Goal: Transaction & Acquisition: Book appointment/travel/reservation

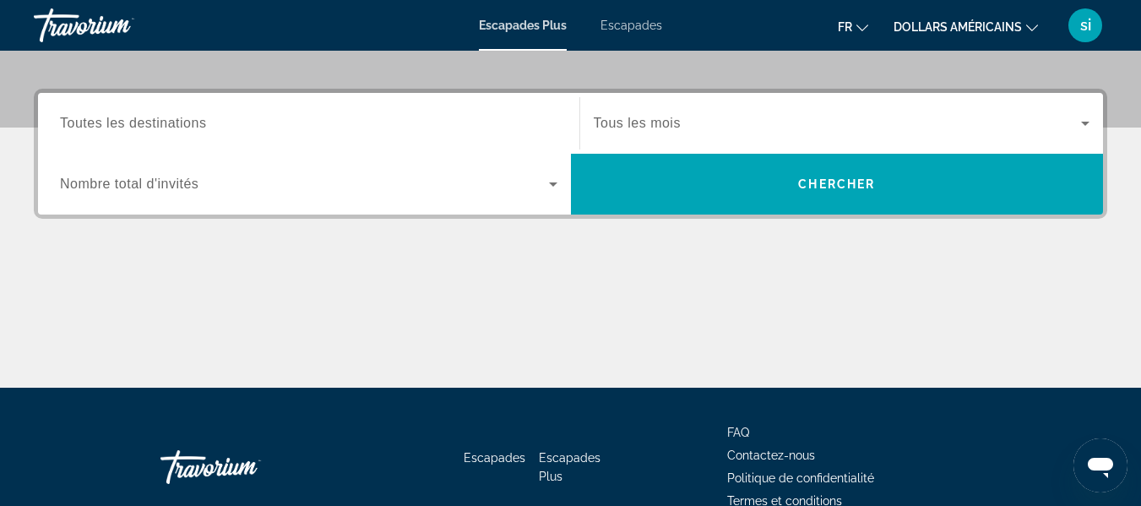
scroll to position [375, 0]
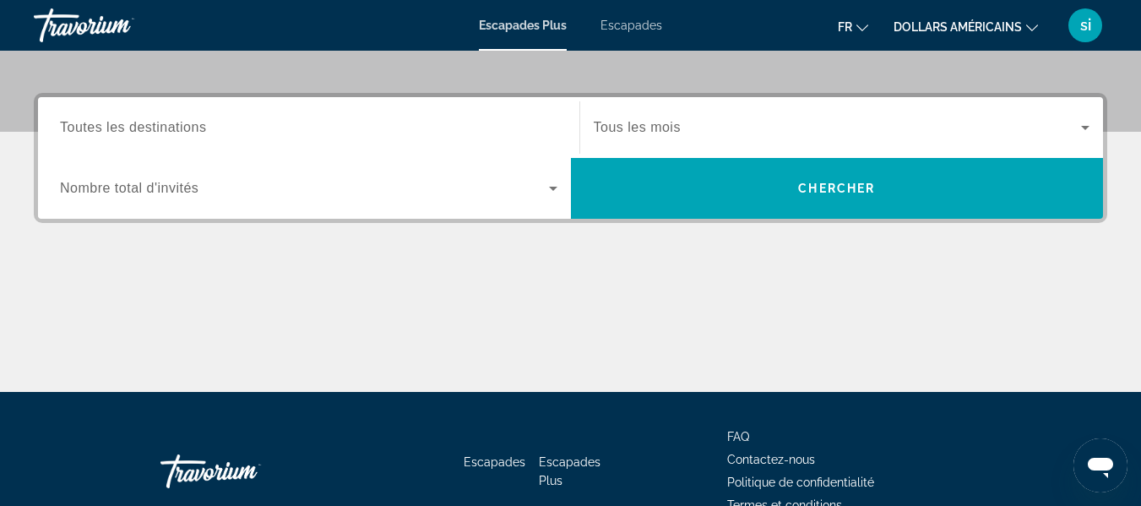
click at [450, 123] on input "Destination Toutes les destinations" at bounding box center [309, 128] width 498 height 20
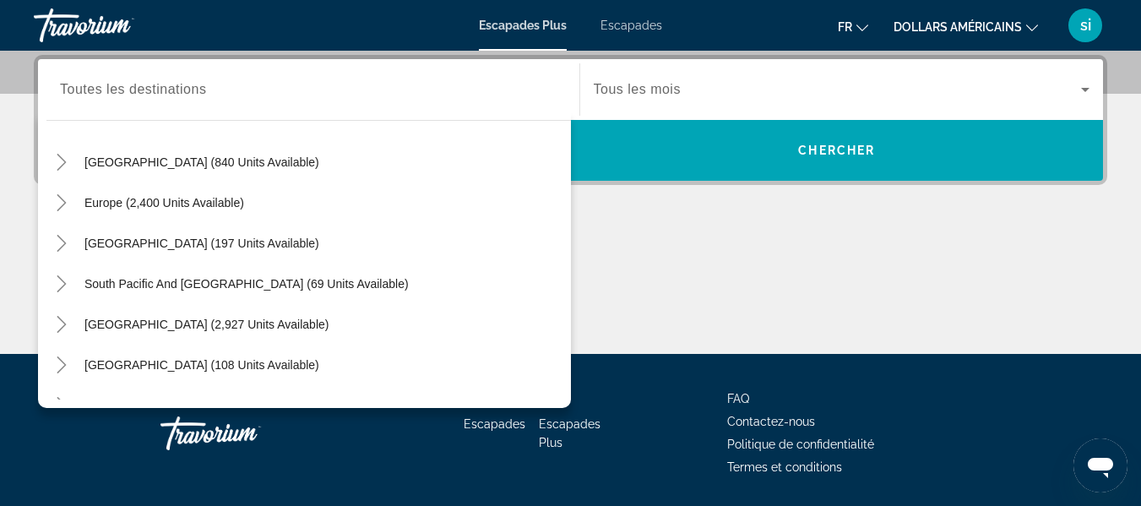
scroll to position [174, 0]
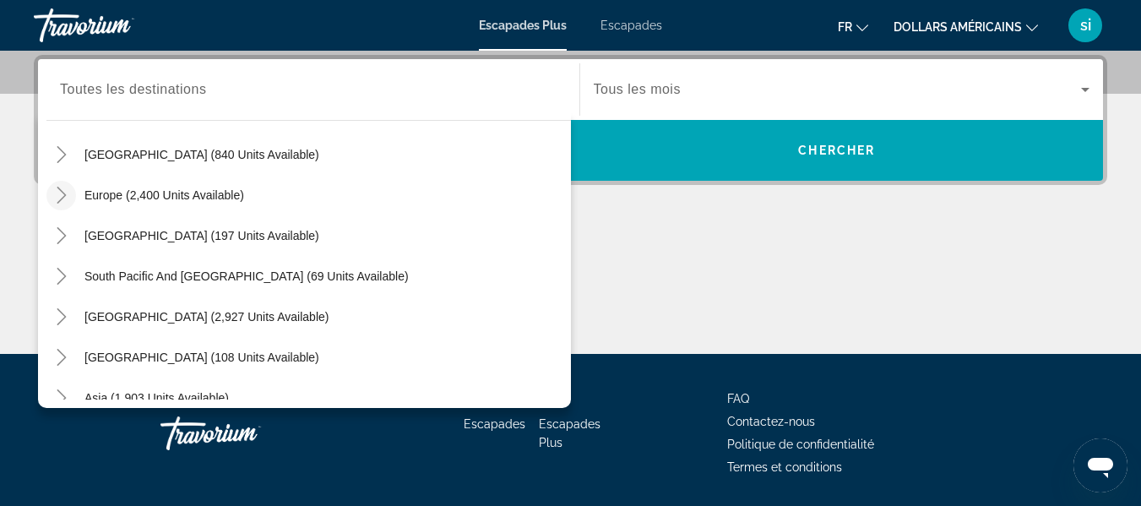
click at [64, 198] on icon "Toggle Europe (2,400 units available)" at bounding box center [61, 195] width 17 height 17
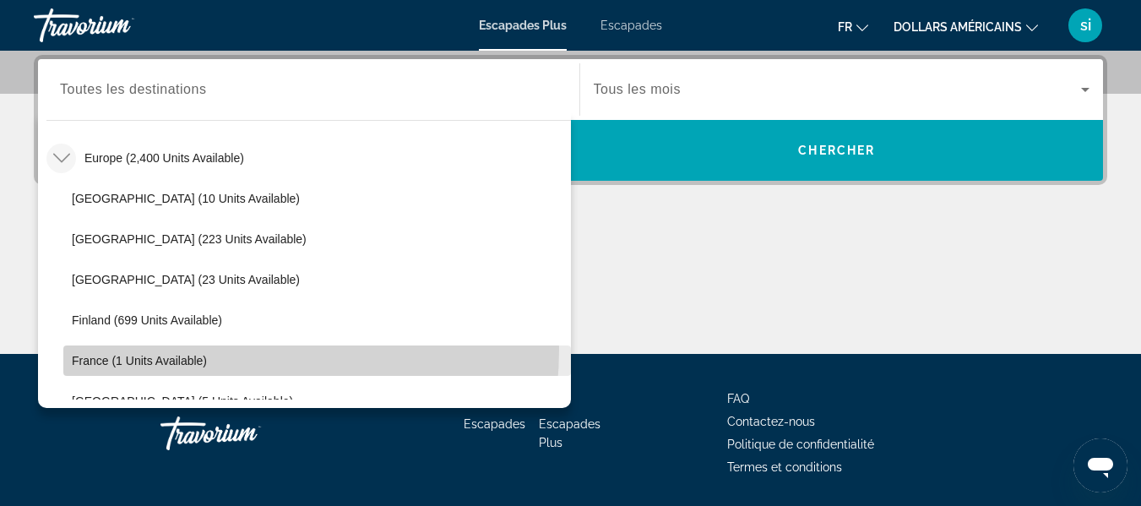
click at [196, 349] on span "Widget de recherche" at bounding box center [317, 360] width 508 height 41
type input "**********"
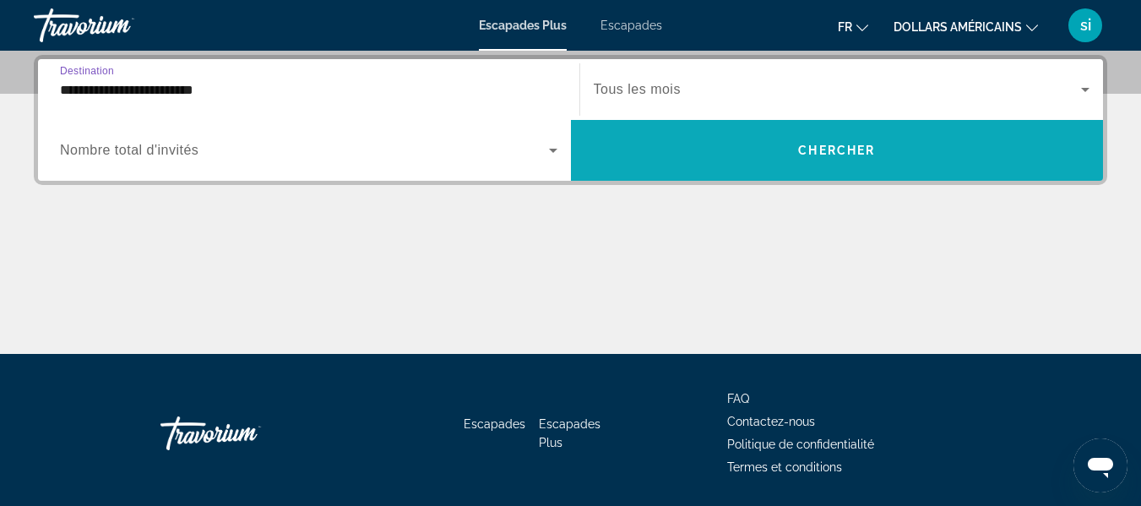
click at [864, 144] on span "Chercher" at bounding box center [836, 151] width 77 height 14
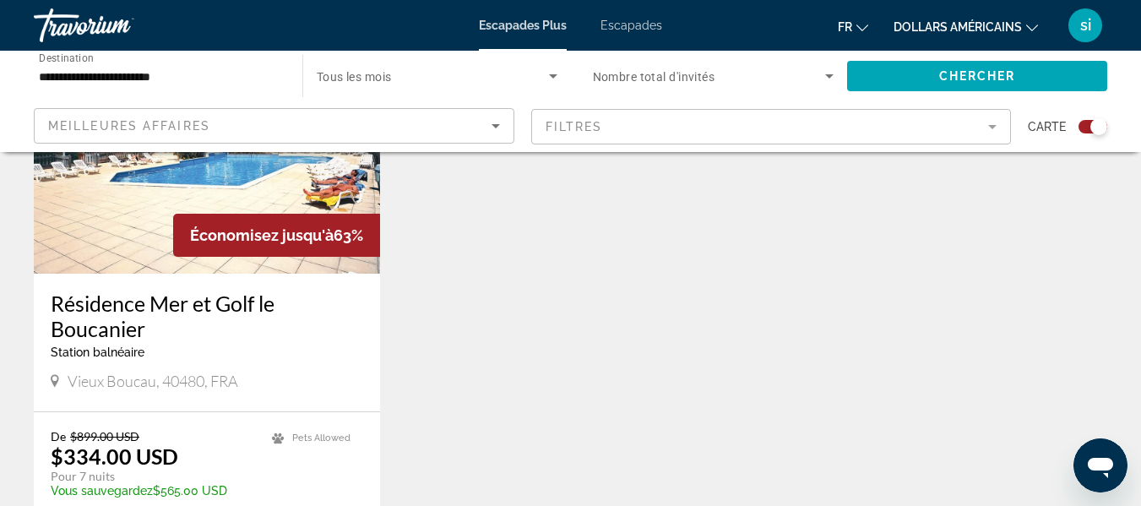
scroll to position [737, 0]
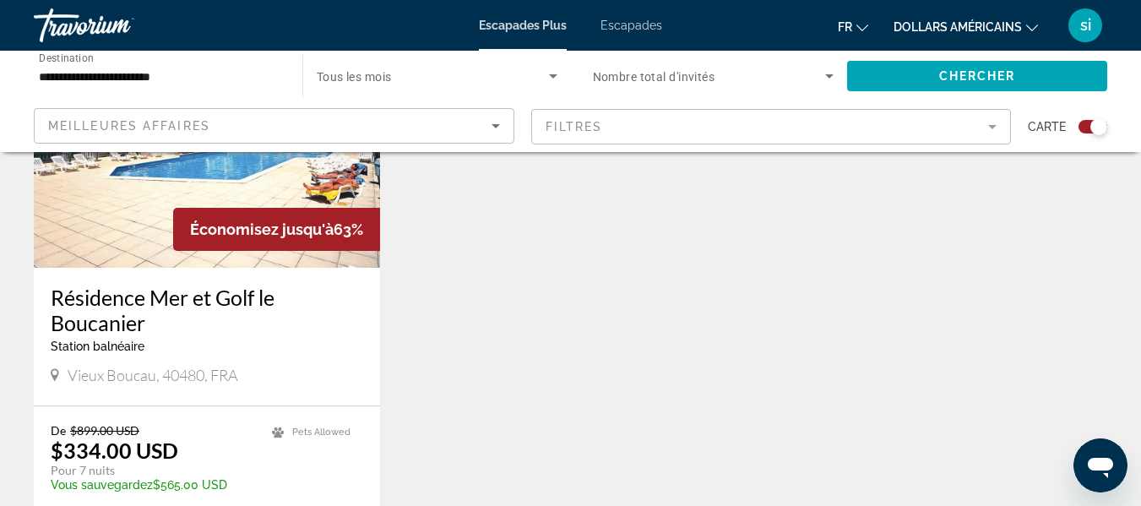
click at [637, 23] on font "Escapades" at bounding box center [632, 26] width 62 height 14
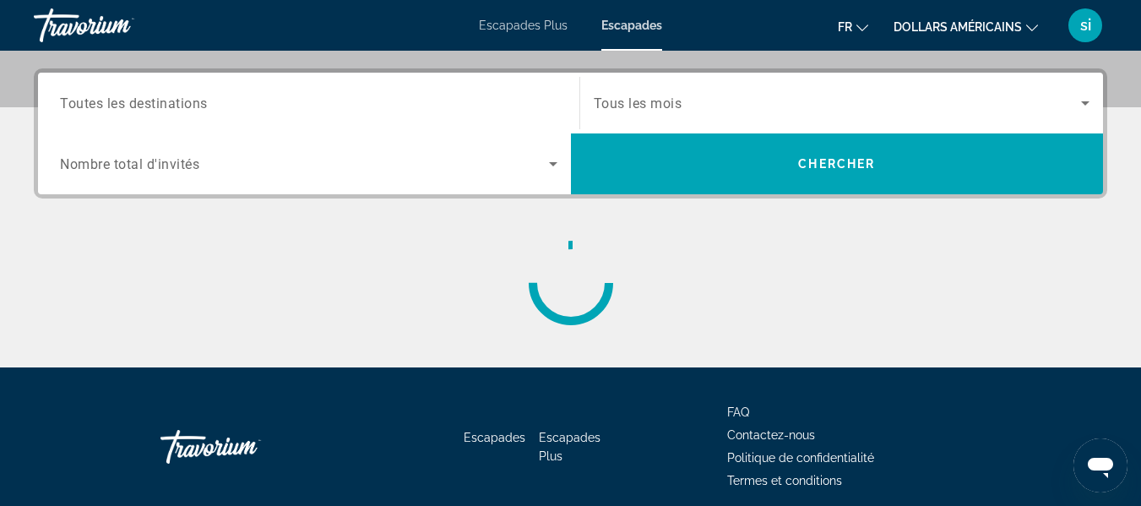
scroll to position [443, 0]
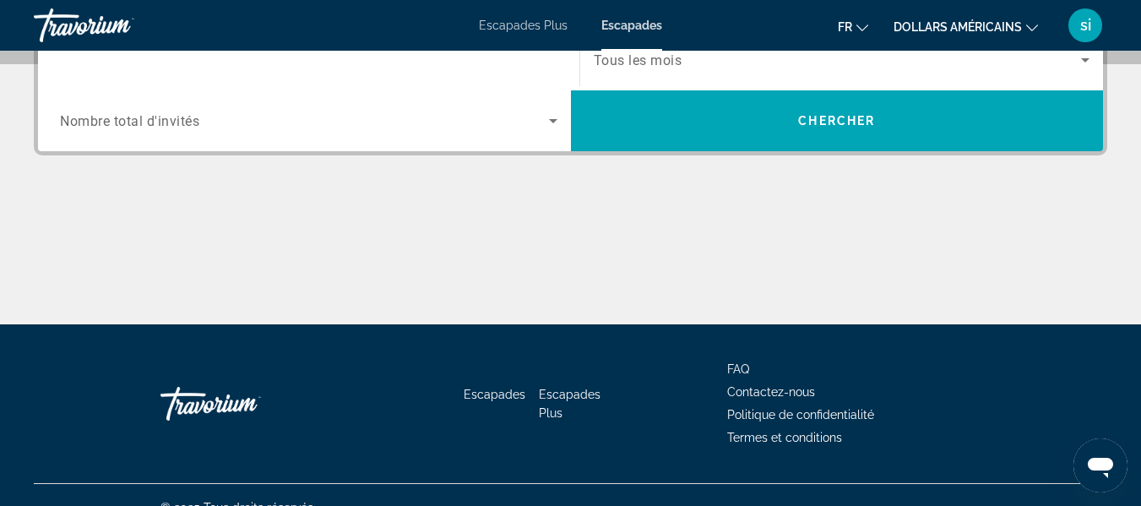
click at [463, 57] on input "Destination Toutes les destinations" at bounding box center [309, 61] width 498 height 20
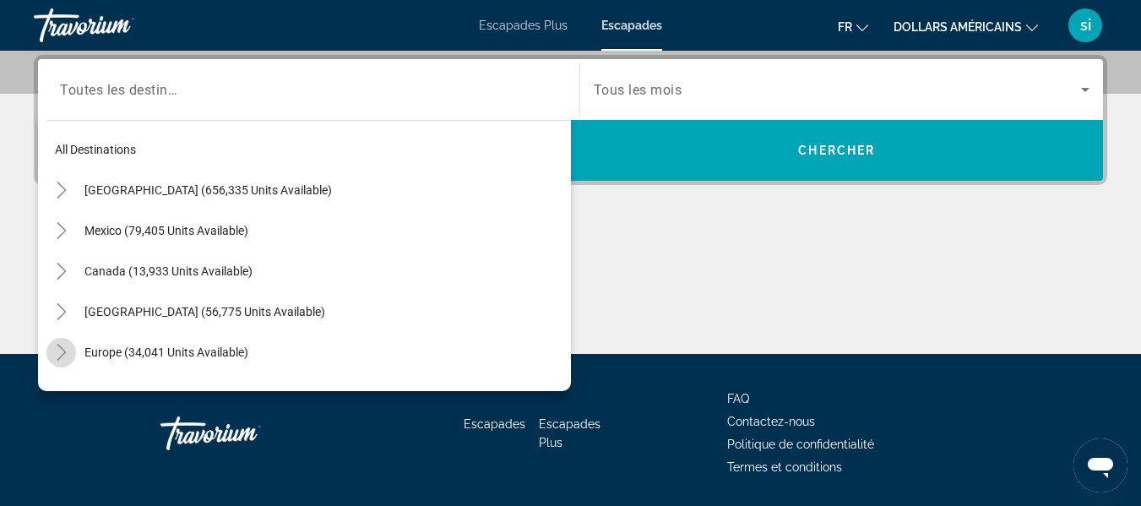
click at [63, 344] on icon "Toggle Europe (34,041 units available)" at bounding box center [61, 352] width 17 height 17
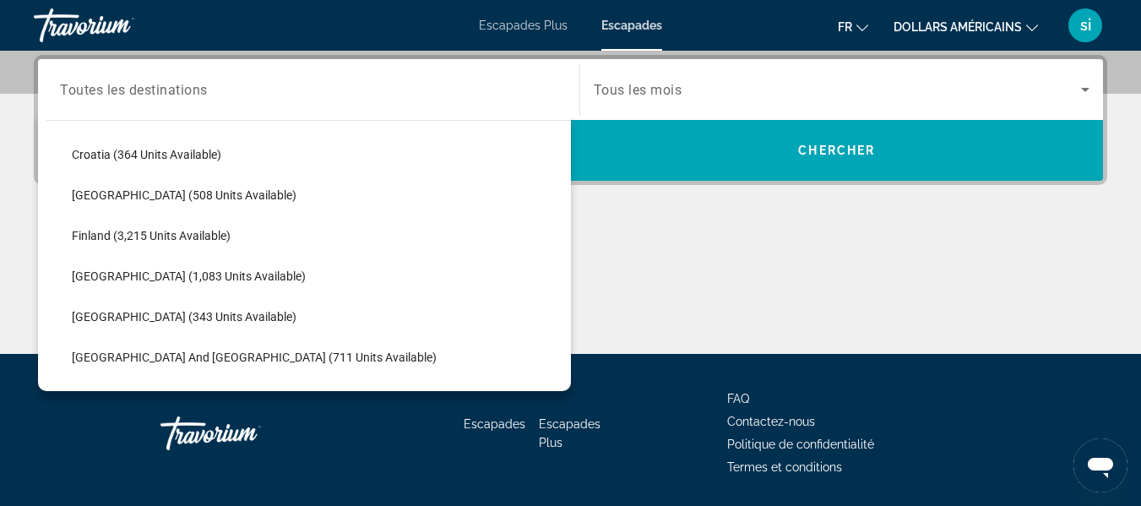
scroll to position [371, 0]
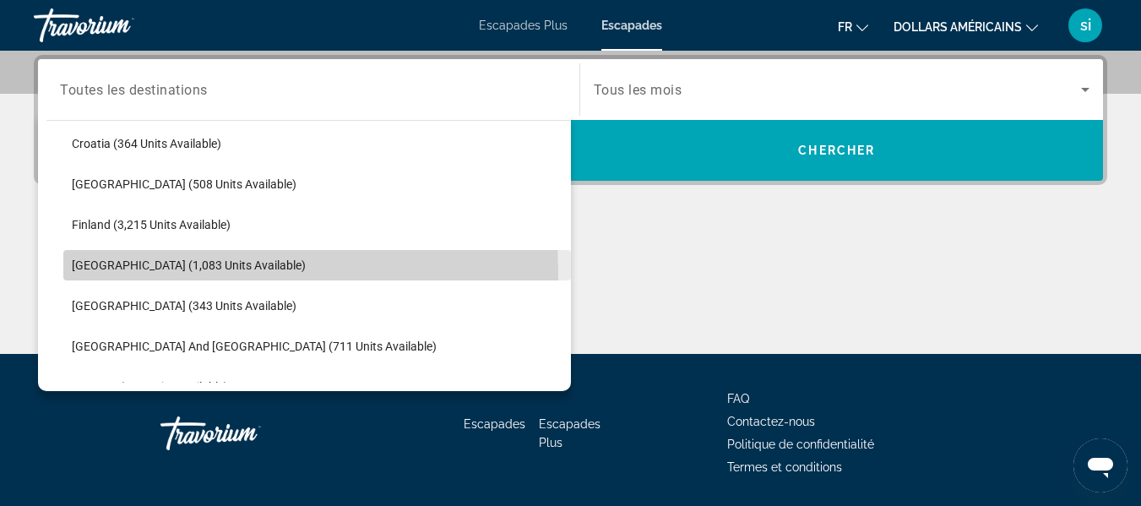
click at [133, 272] on span "Search widget" at bounding box center [317, 265] width 508 height 41
type input "**********"
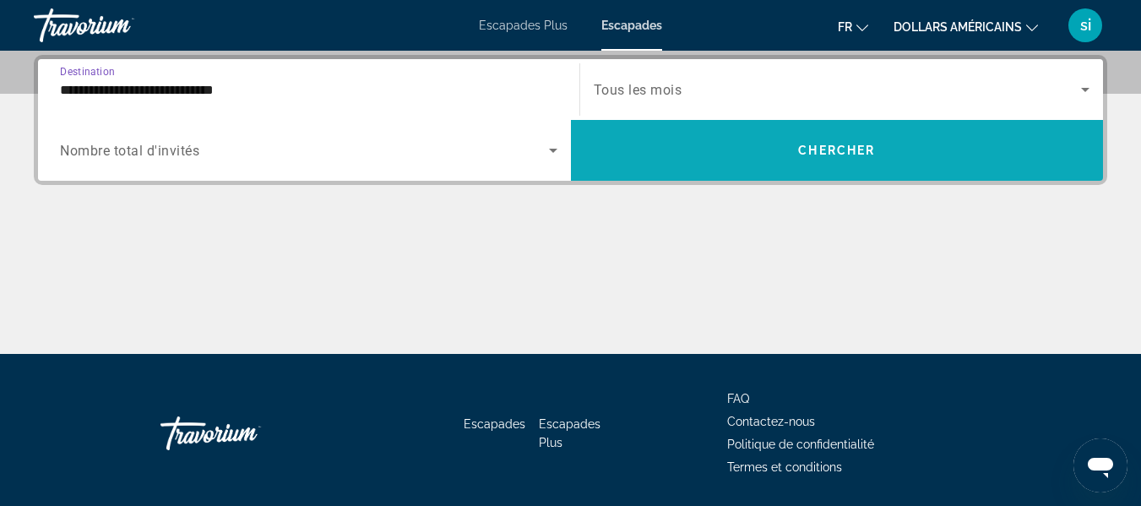
click at [784, 159] on span "Search widget" at bounding box center [837, 150] width 533 height 41
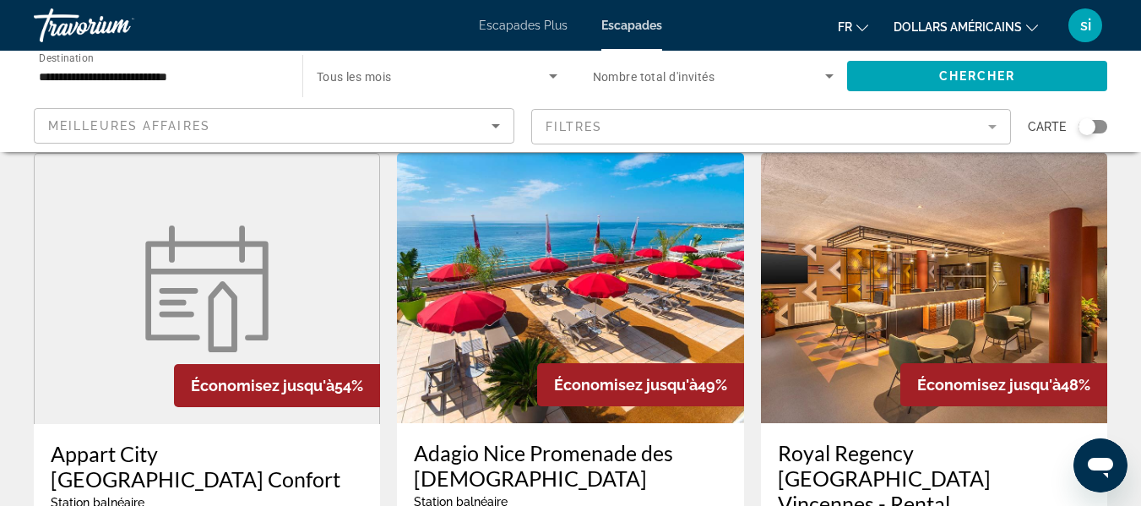
scroll to position [2227, 0]
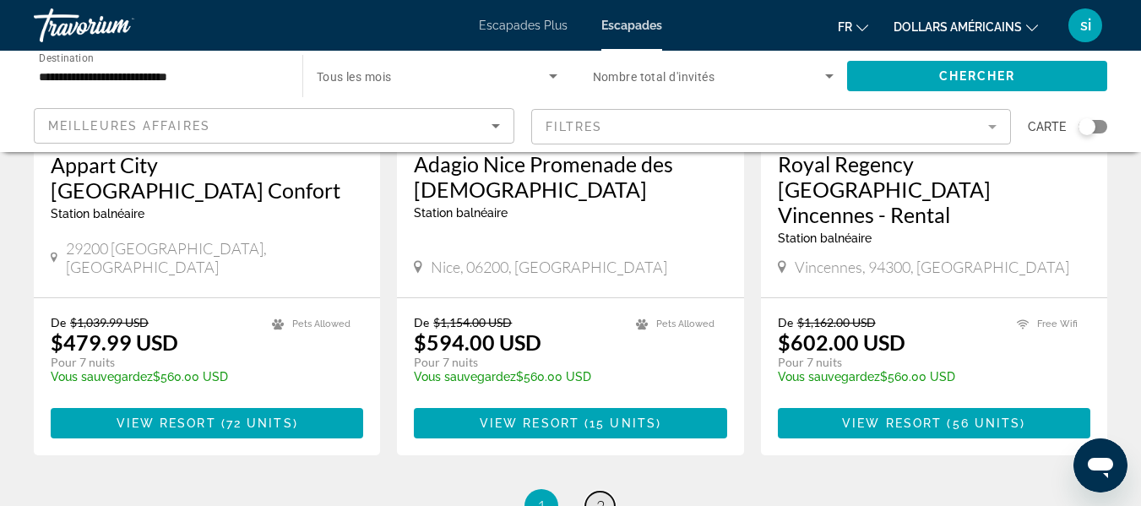
click at [601, 497] on span "2" at bounding box center [600, 506] width 8 height 19
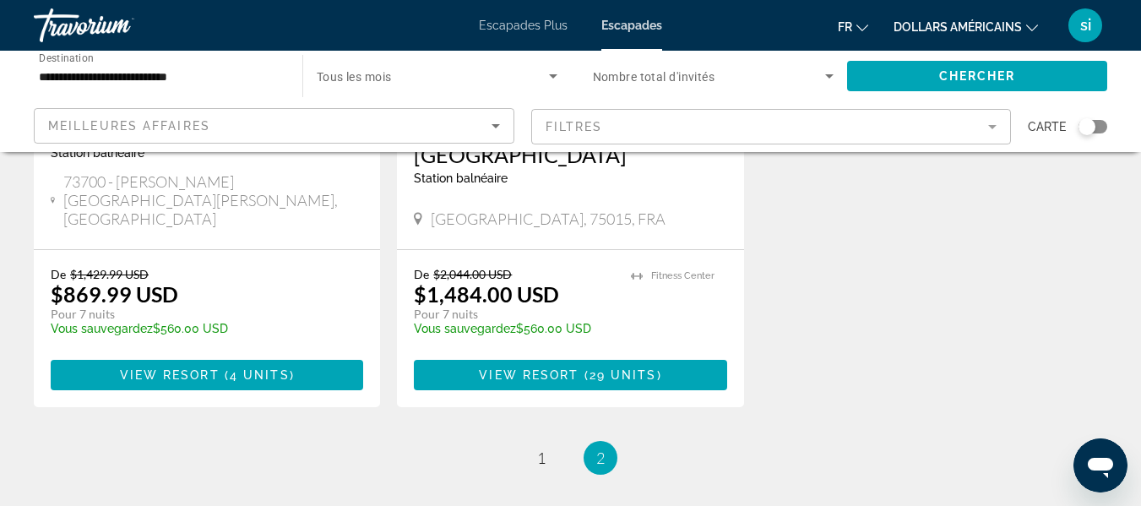
scroll to position [1006, 0]
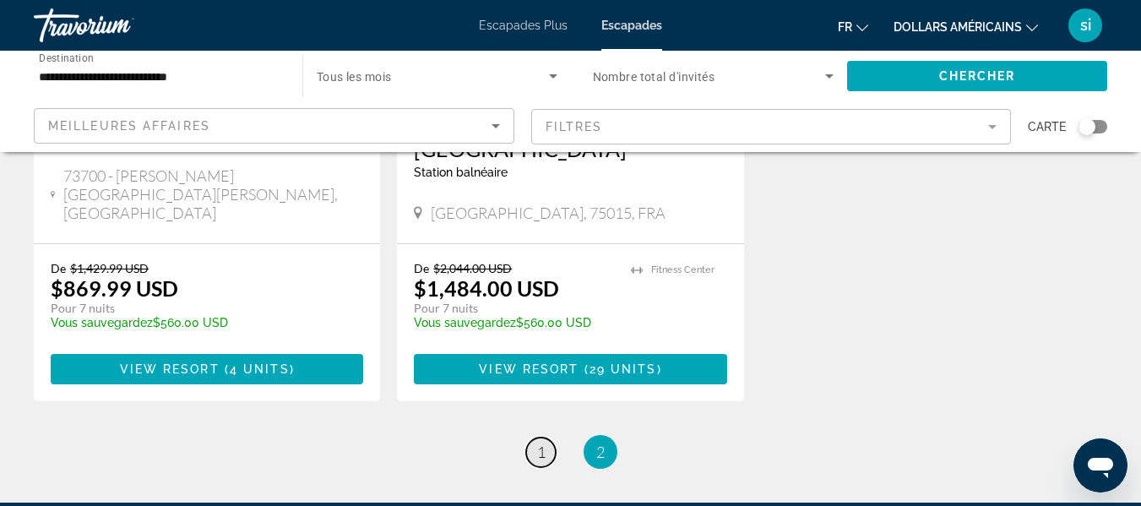
click at [530, 438] on link "page 1" at bounding box center [541, 453] width 30 height 30
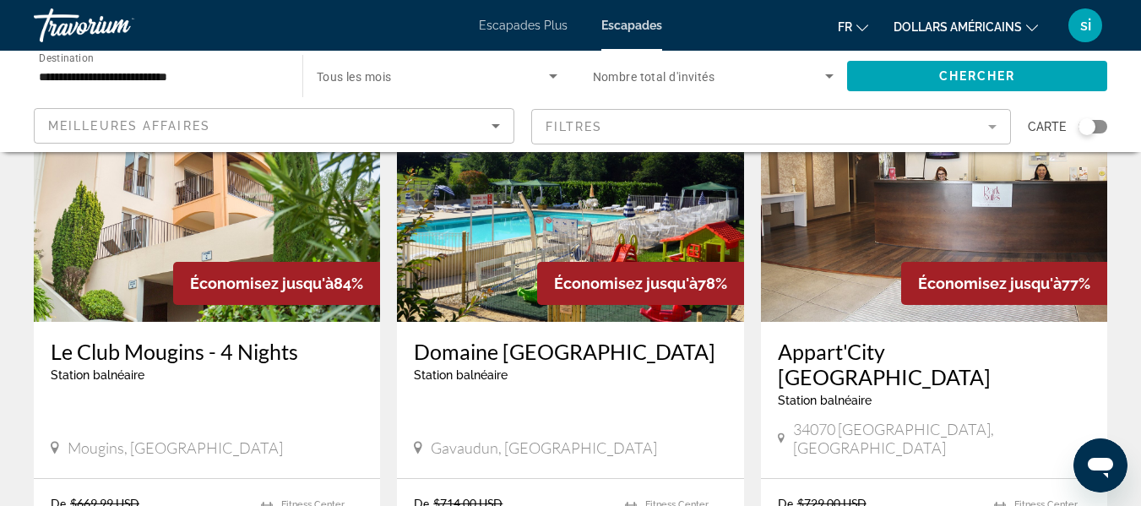
scroll to position [150, 0]
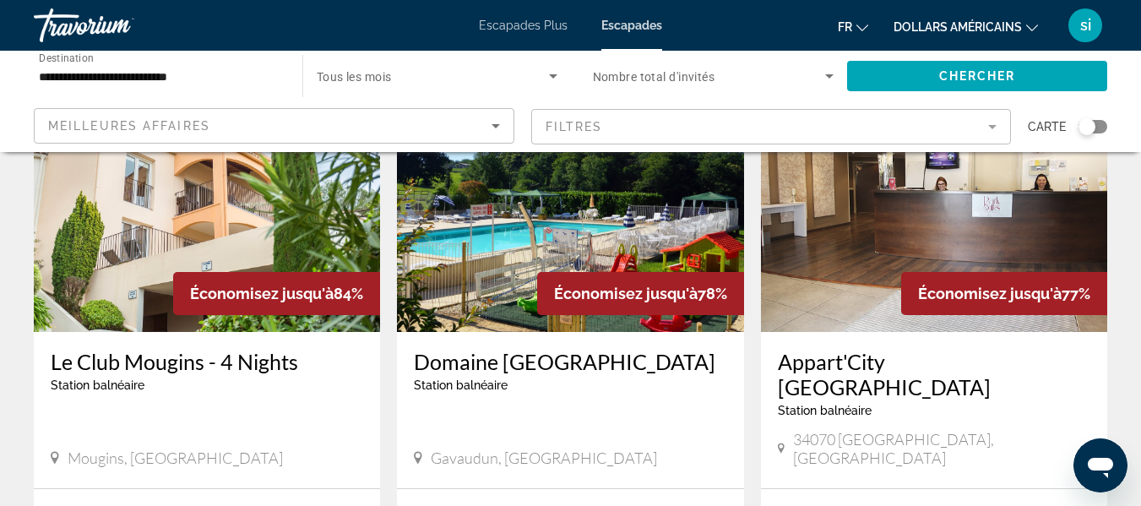
click at [231, 225] on img "Contenu principal" at bounding box center [207, 197] width 346 height 270
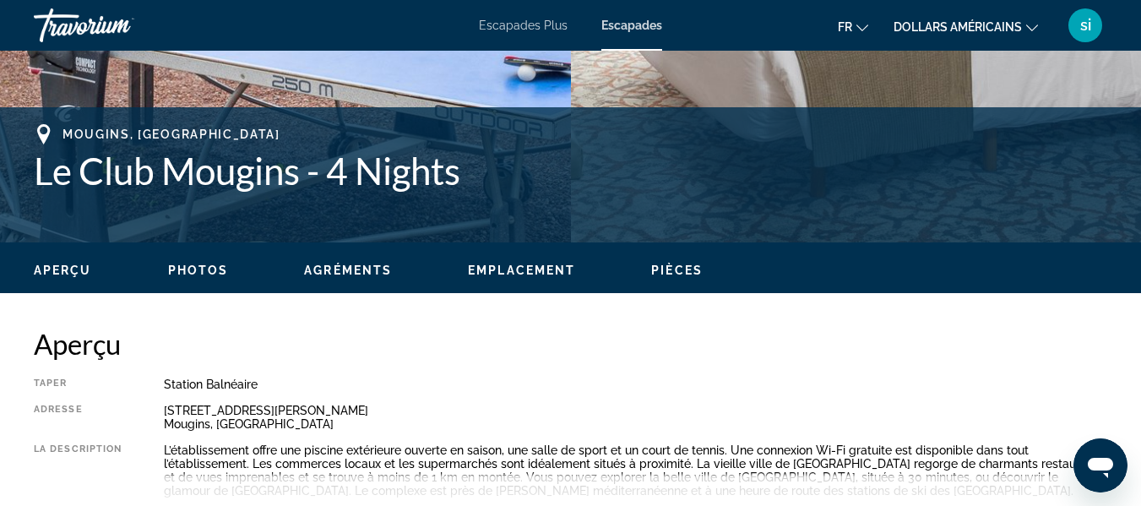
scroll to position [623, 0]
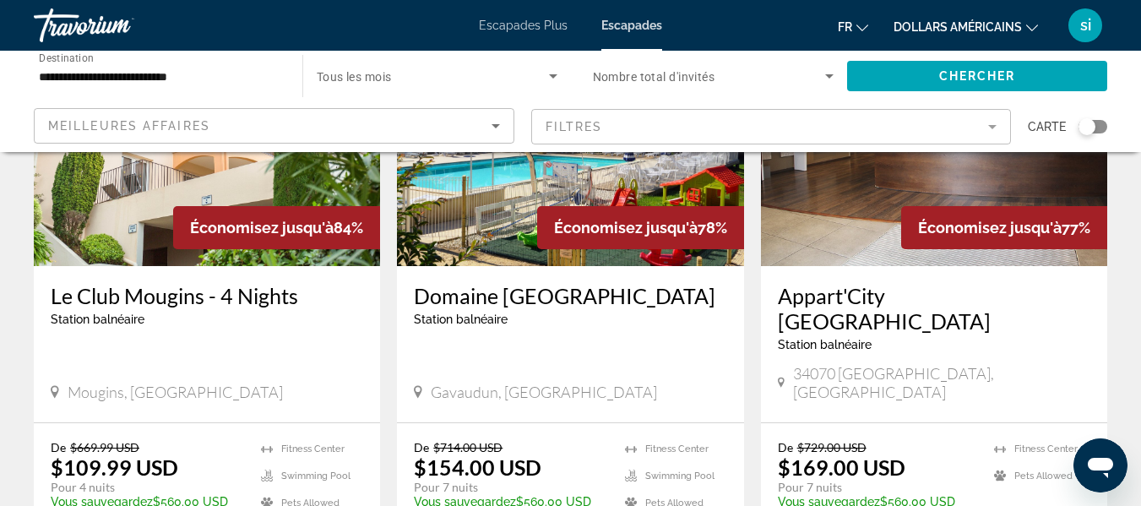
scroll to position [205, 0]
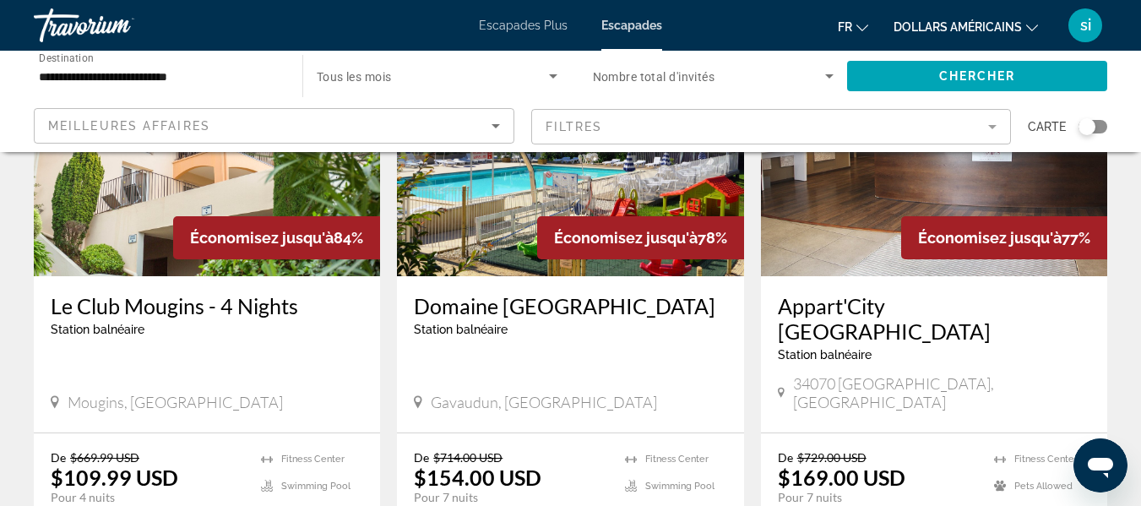
click at [644, 153] on img "Contenu principal" at bounding box center [570, 141] width 346 height 270
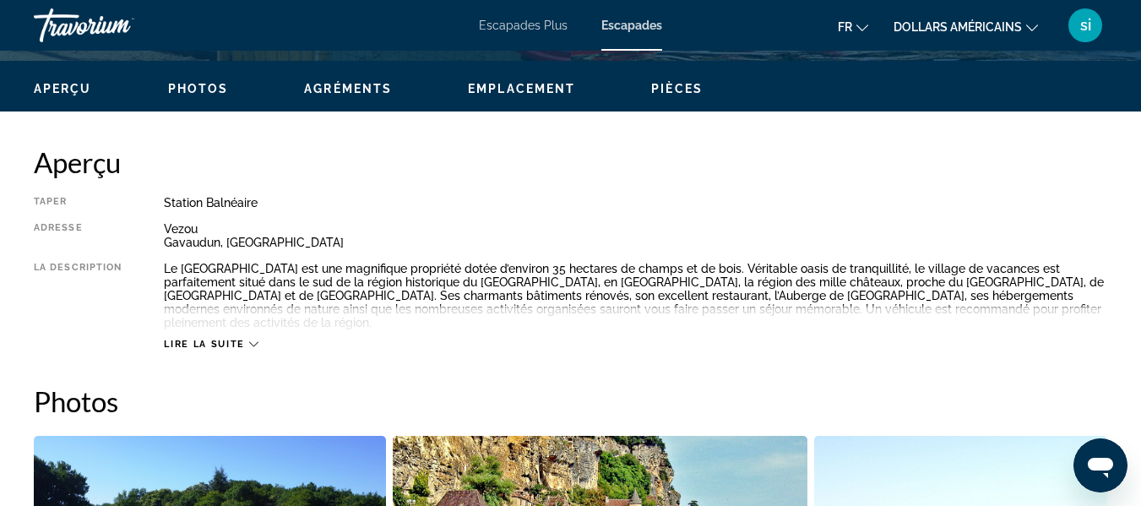
scroll to position [754, 0]
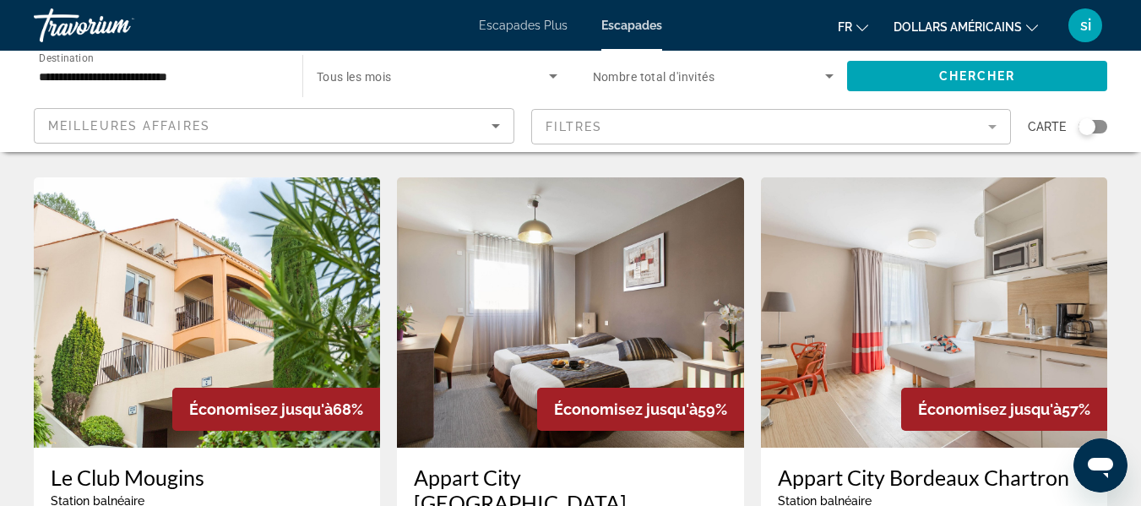
scroll to position [632, 0]
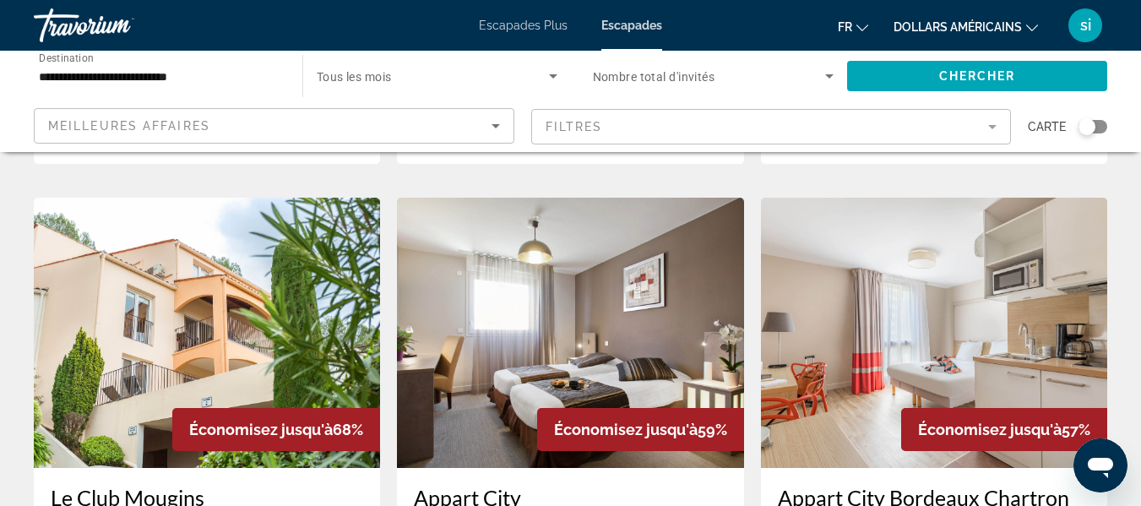
click at [941, 248] on img "Contenu principal" at bounding box center [934, 333] width 346 height 270
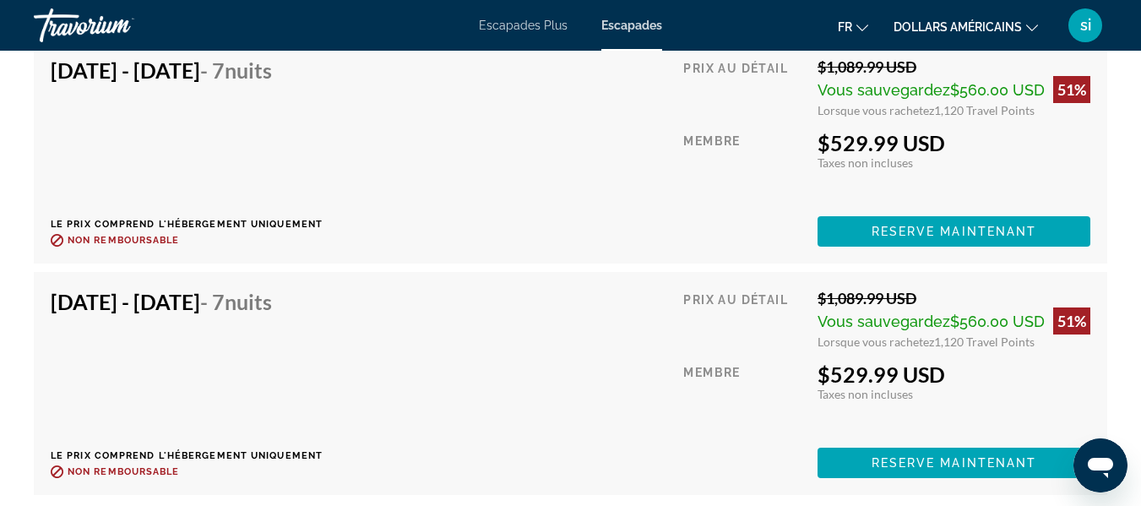
scroll to position [5414, 0]
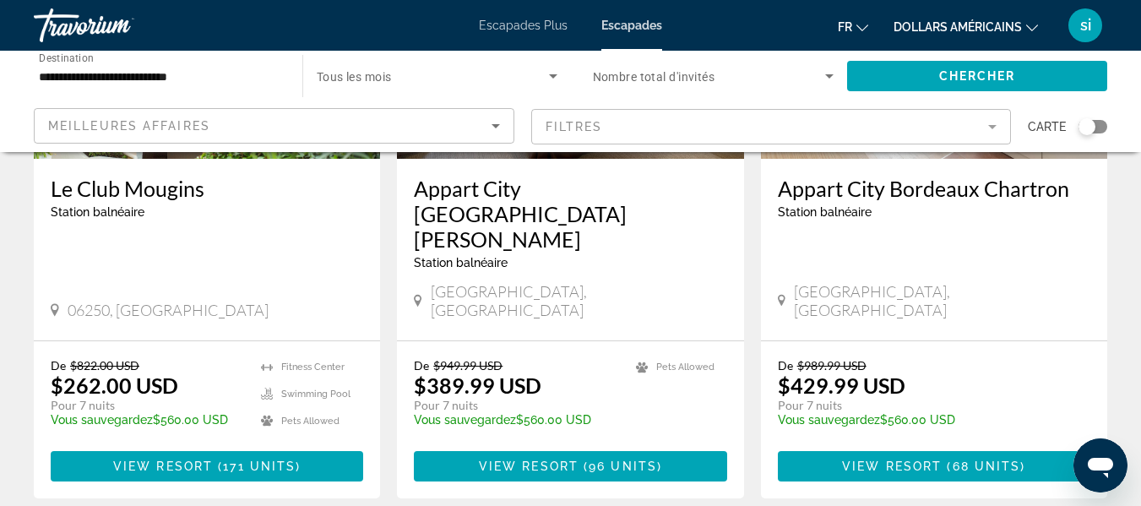
scroll to position [1384, 0]
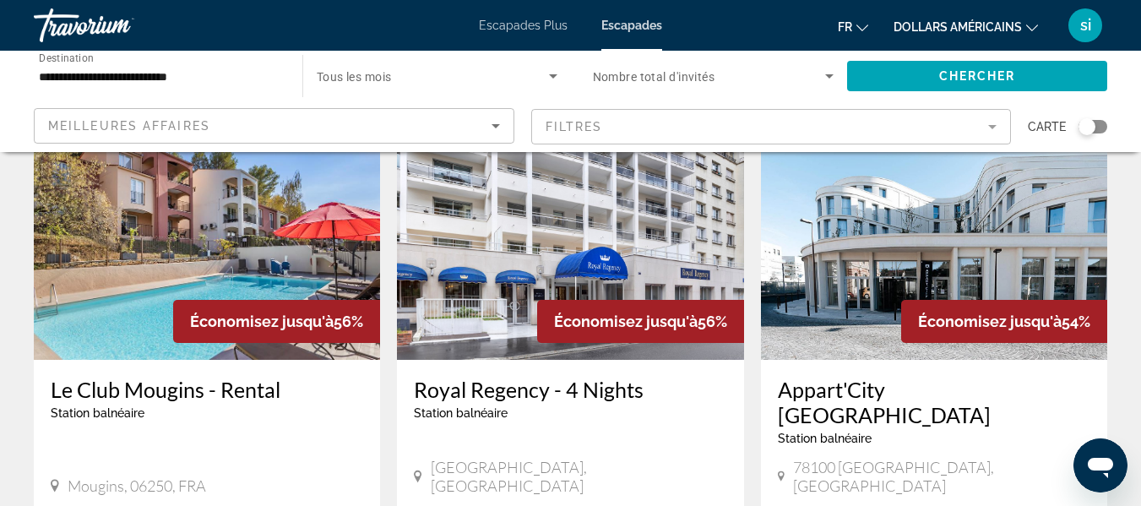
click at [485, 189] on img "Contenu principal" at bounding box center [570, 225] width 346 height 270
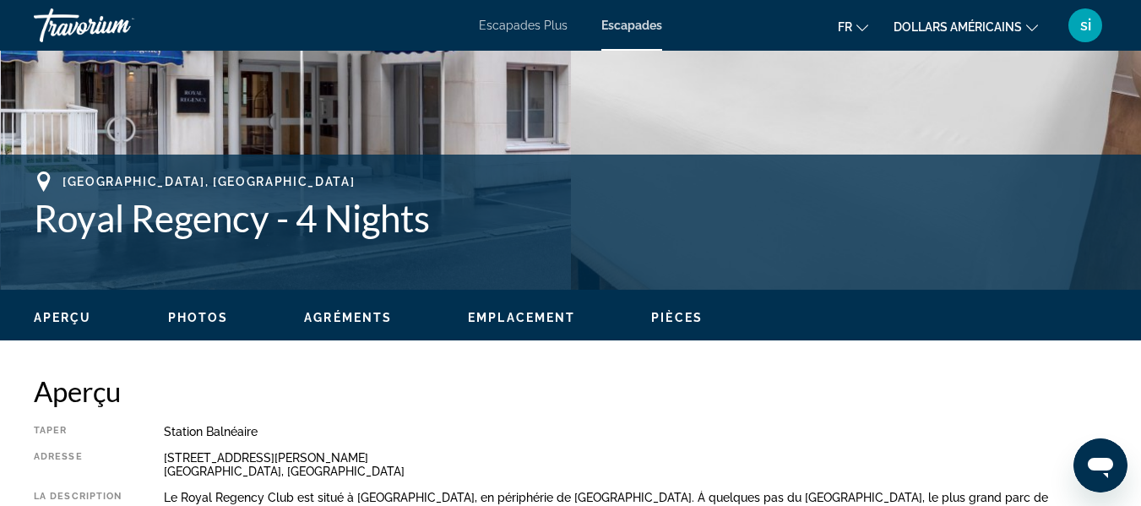
scroll to position [638, 0]
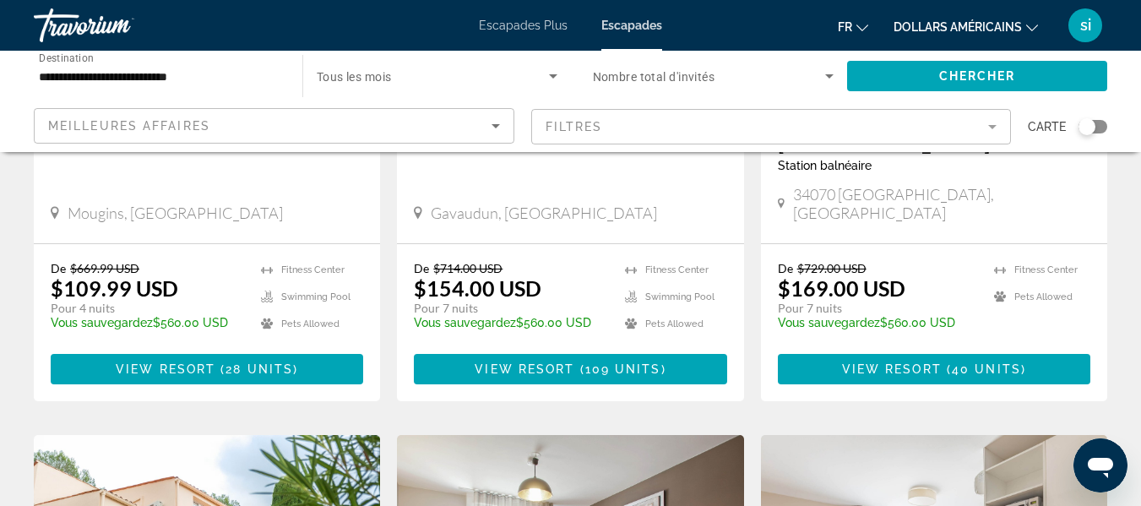
scroll to position [443, 0]
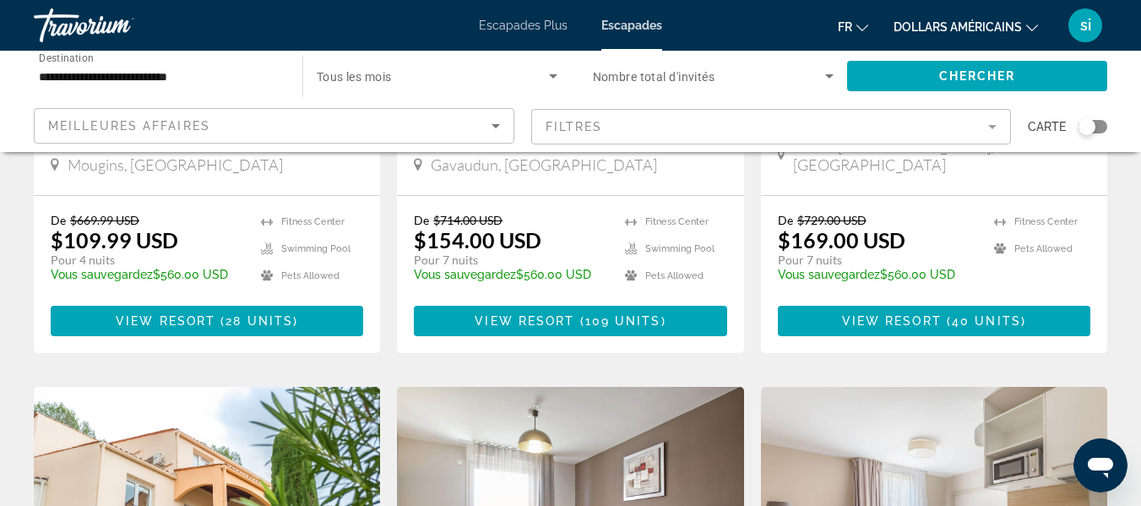
click at [987, 130] on mat-form-field "Filtres" at bounding box center [771, 126] width 481 height 35
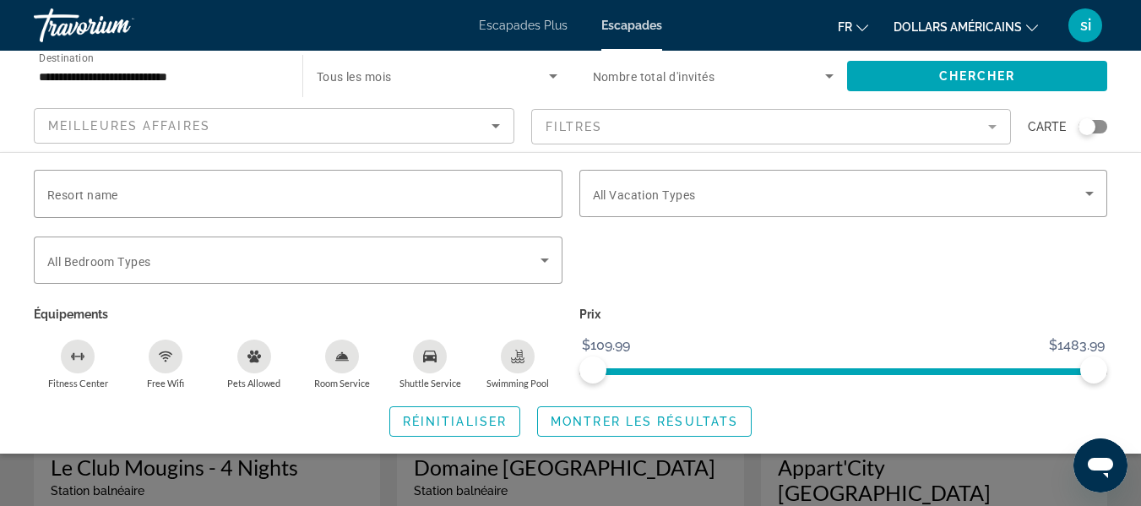
scroll to position [0, 0]
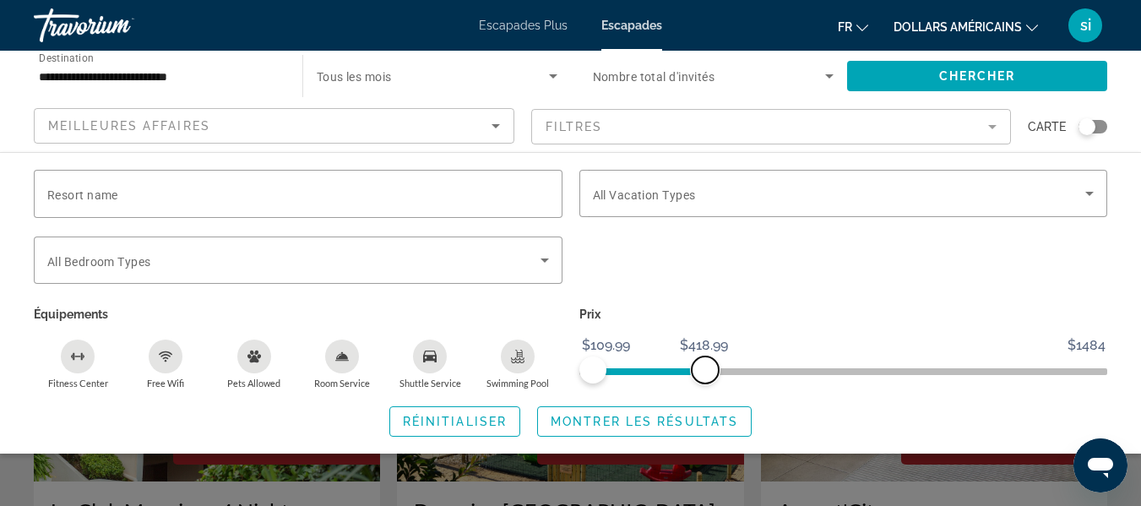
drag, startPoint x: 1090, startPoint y: 362, endPoint x: 695, endPoint y: 368, distance: 394.5
click at [695, 368] on span "ngx-slider-max" at bounding box center [705, 369] width 27 height 27
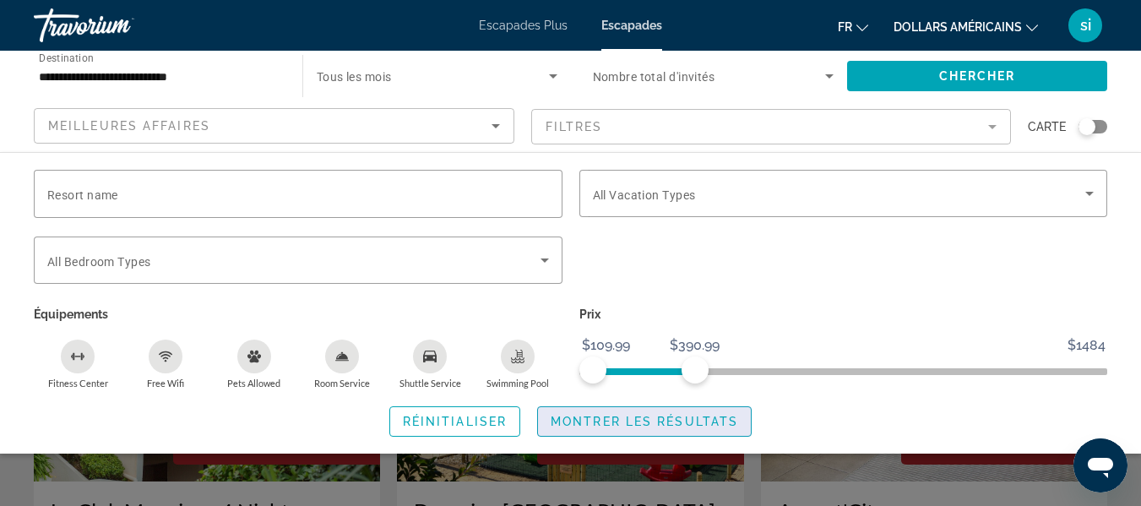
click at [590, 418] on span "Montrer les résultats" at bounding box center [645, 422] width 188 height 14
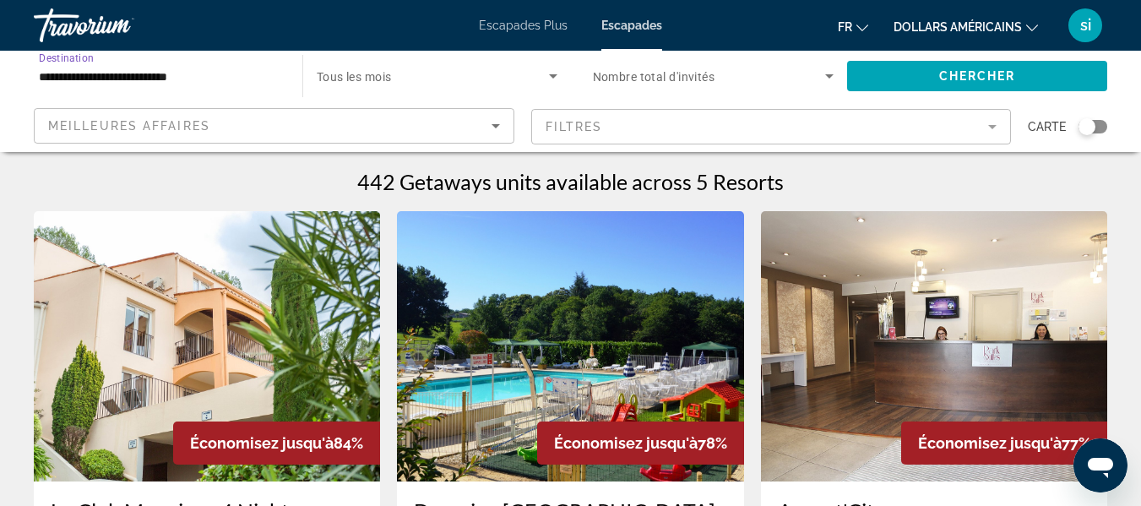
click at [165, 67] on input "**********" at bounding box center [160, 77] width 242 height 20
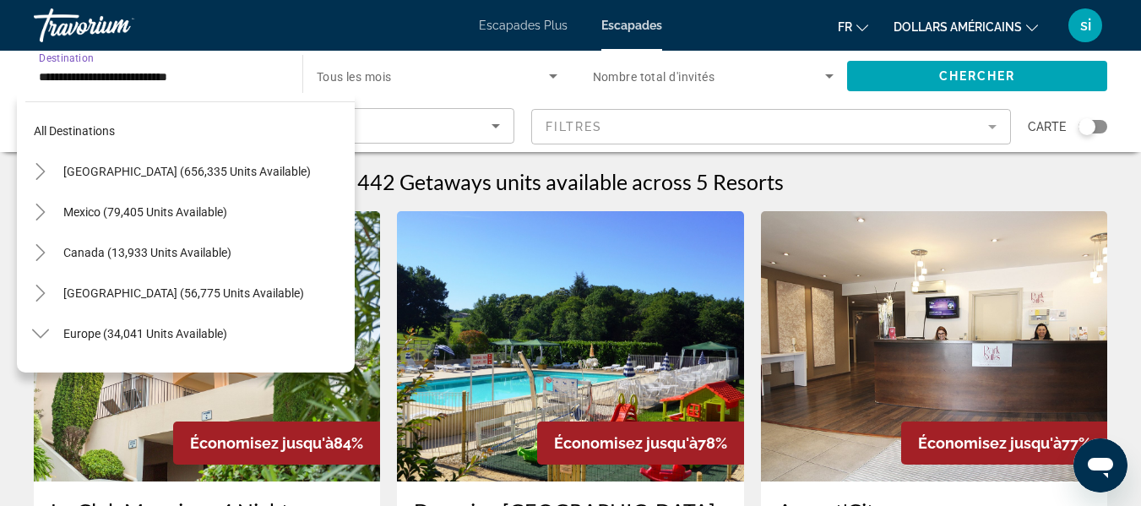
scroll to position [384, 0]
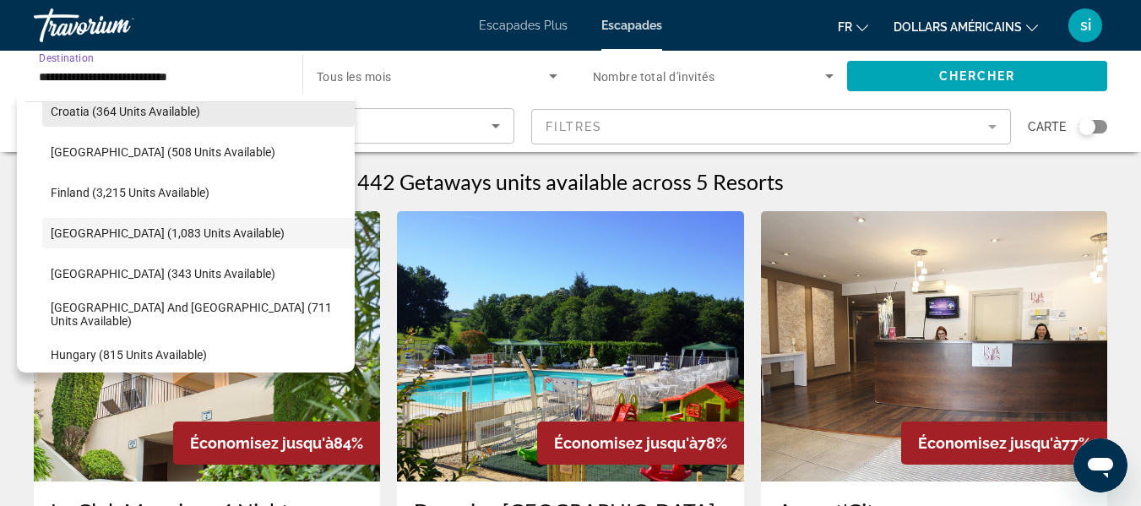
click at [76, 110] on span "Croatia (364 units available)" at bounding box center [126, 112] width 150 height 14
type input "**********"
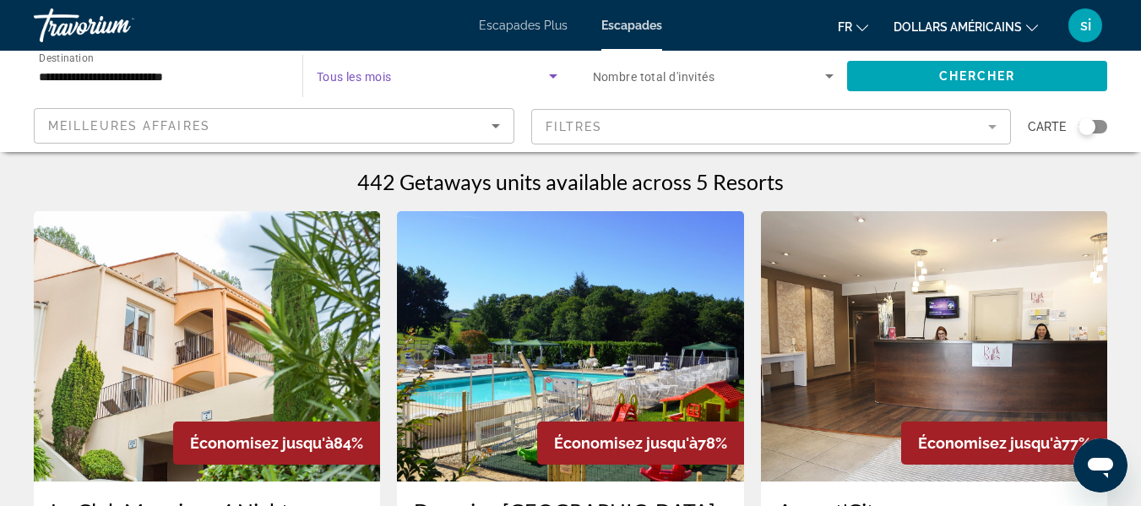
click at [558, 70] on icon "Search widget" at bounding box center [553, 76] width 20 height 20
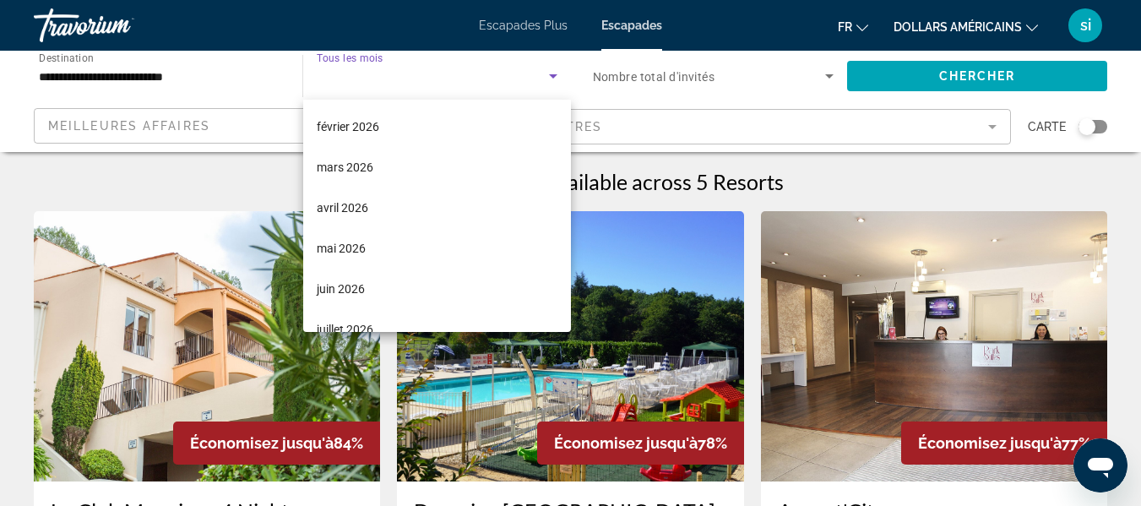
scroll to position [308, 0]
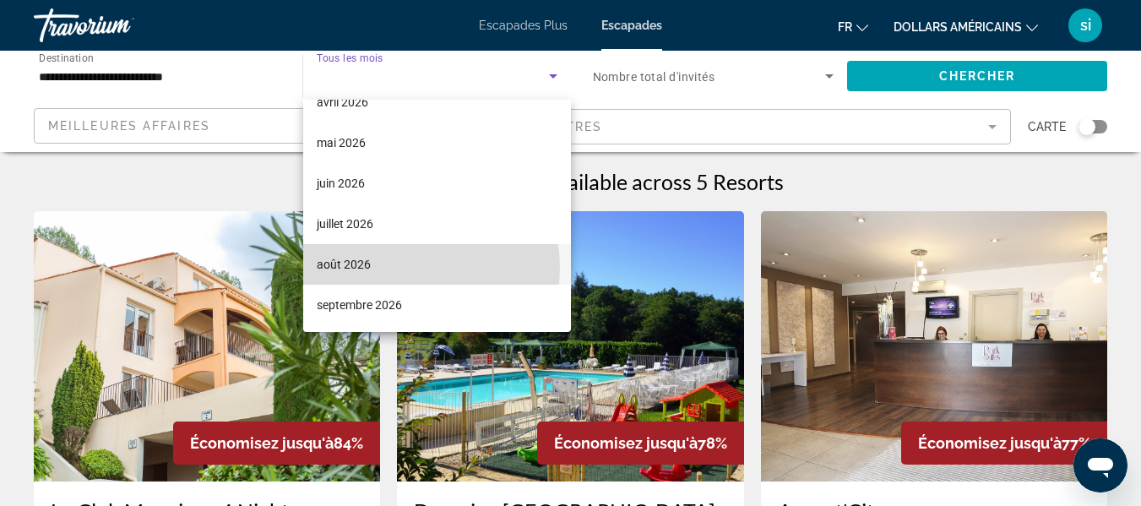
click at [406, 268] on mat-option "août 2026" at bounding box center [437, 264] width 268 height 41
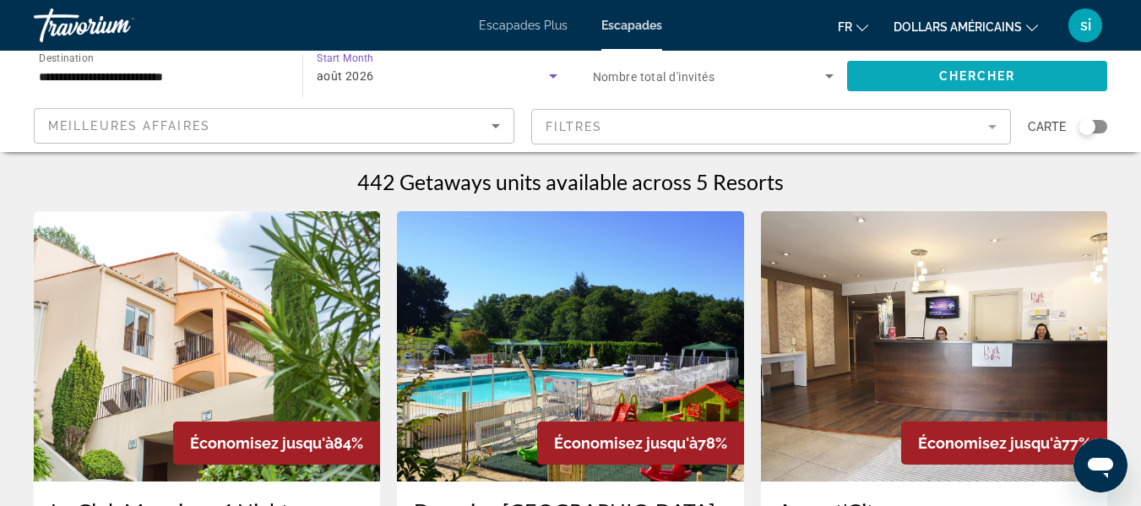
click at [967, 73] on span "Chercher" at bounding box center [977, 76] width 77 height 14
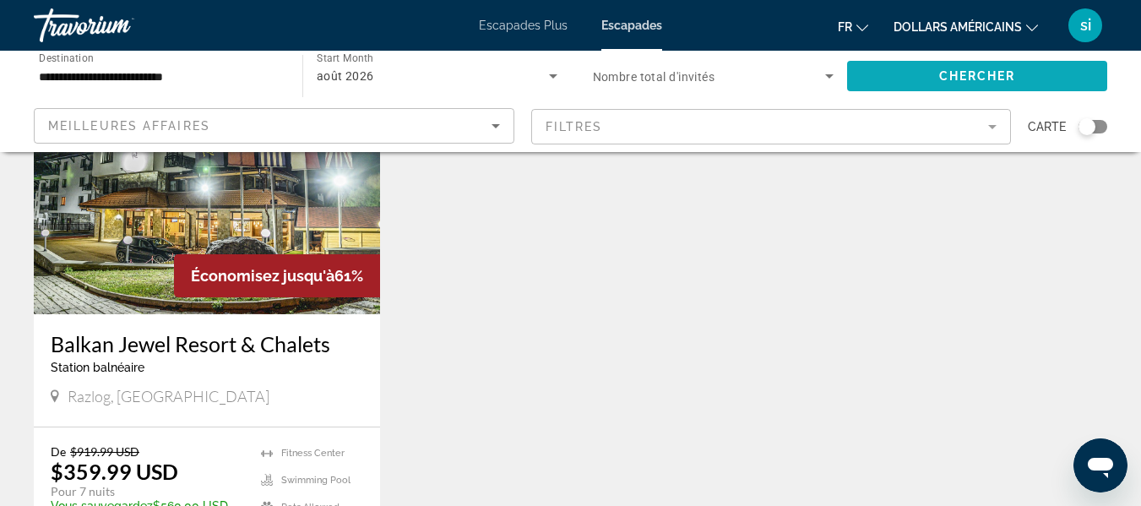
scroll to position [169, 0]
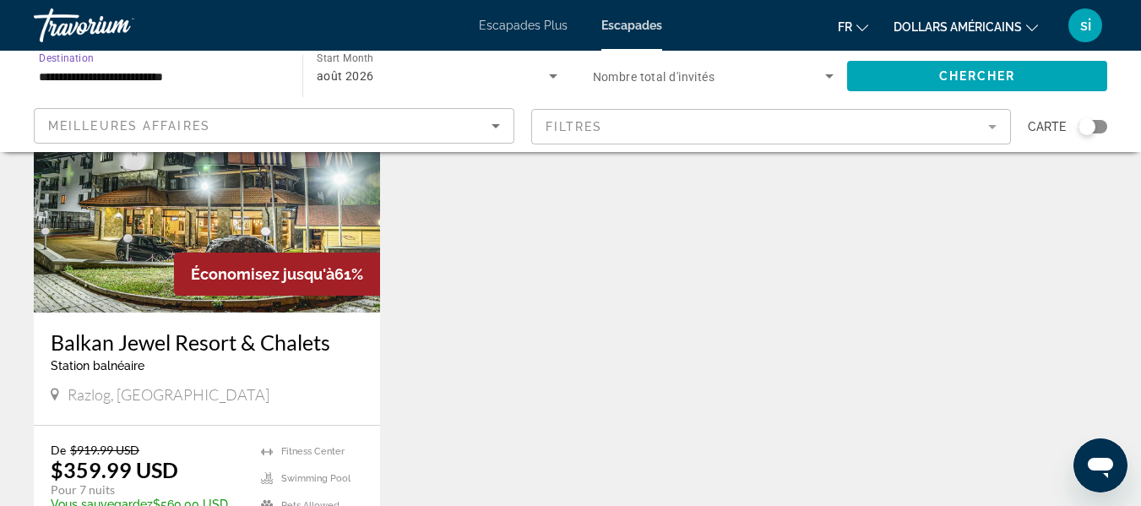
click at [47, 70] on input "**********" at bounding box center [160, 77] width 242 height 20
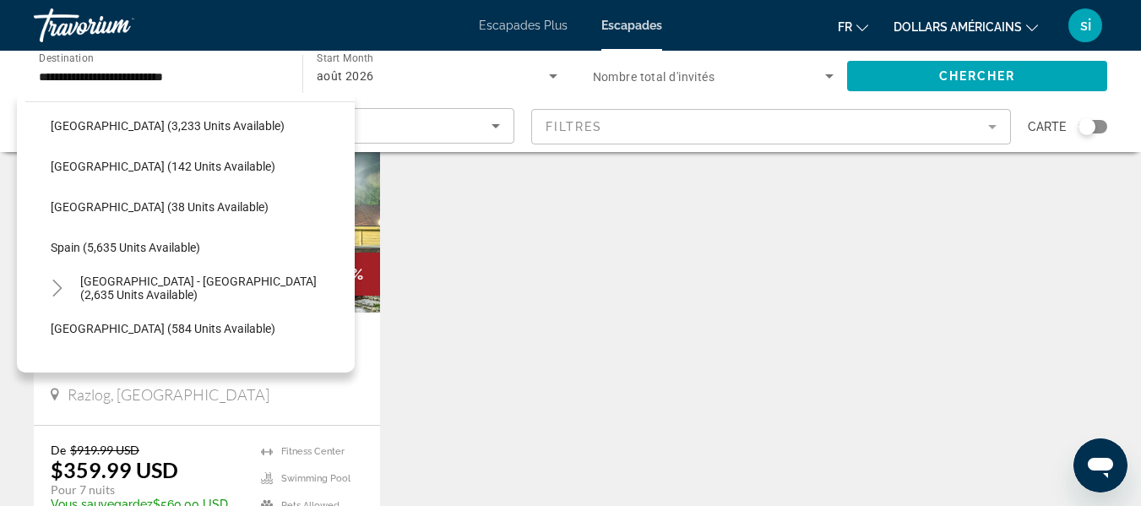
scroll to position [781, 0]
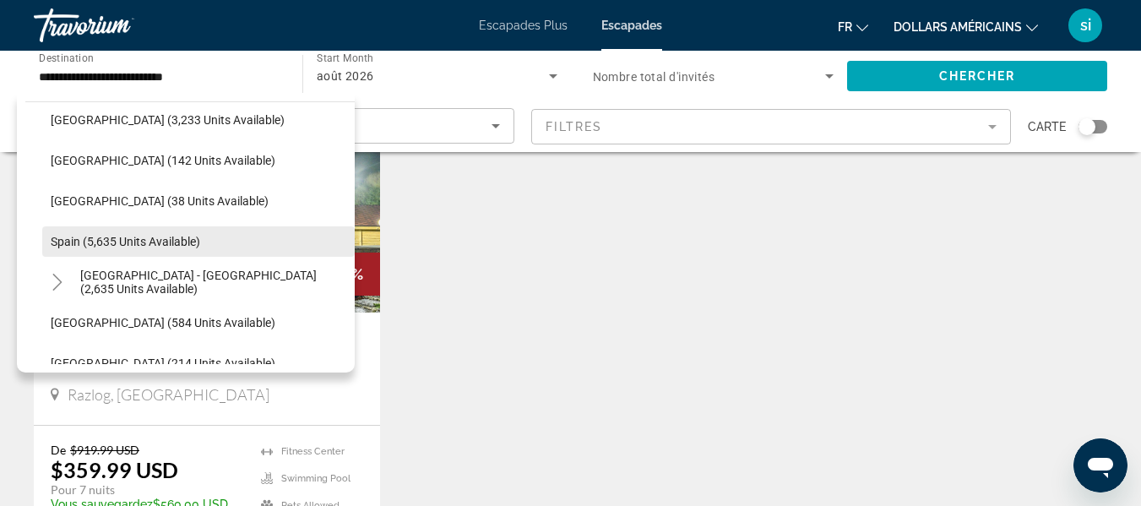
click at [74, 242] on span "Spain (5,635 units available)" at bounding box center [126, 242] width 150 height 14
type input "**********"
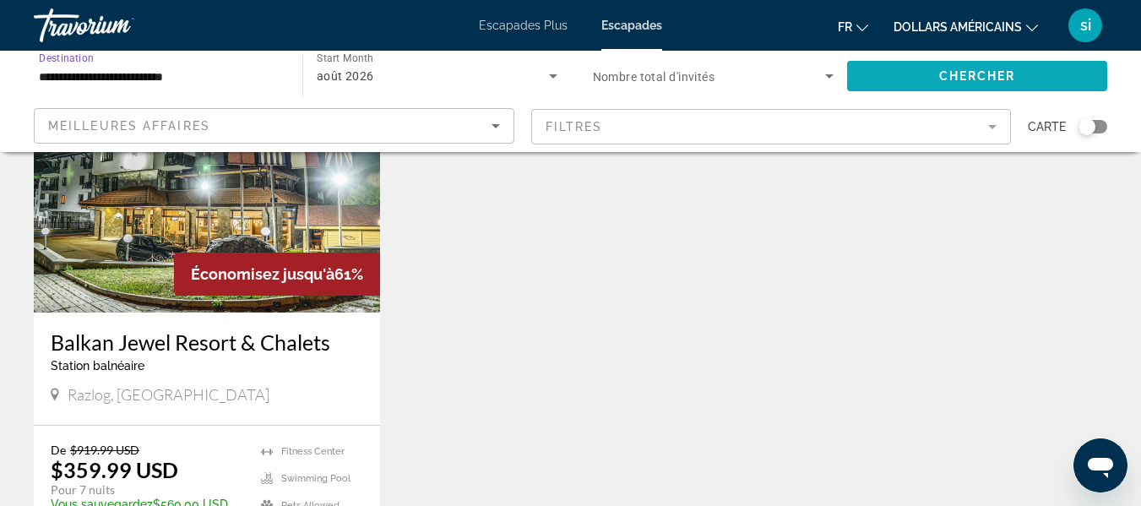
click at [1014, 71] on span "Chercher" at bounding box center [977, 76] width 77 height 14
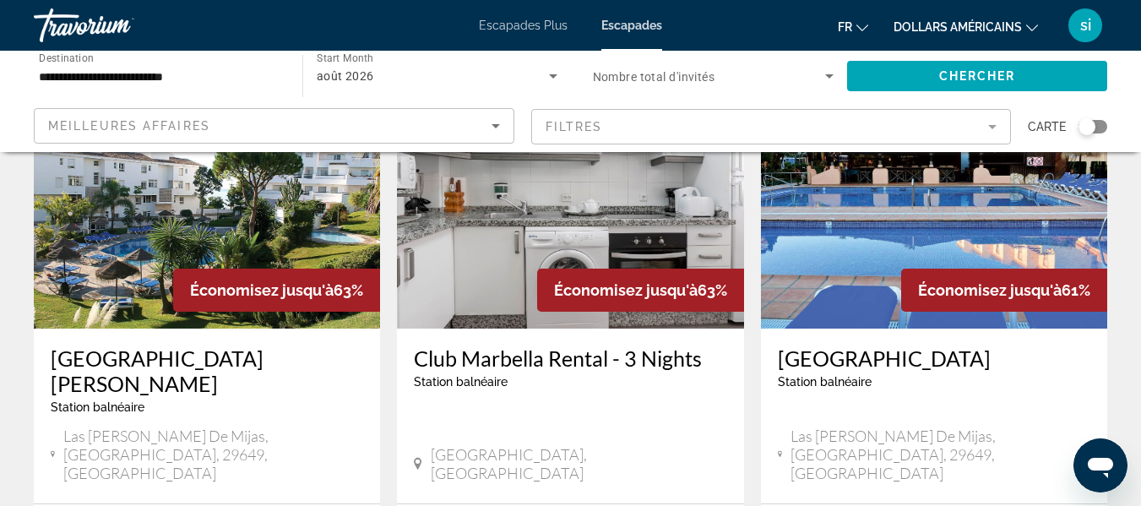
scroll to position [204, 0]
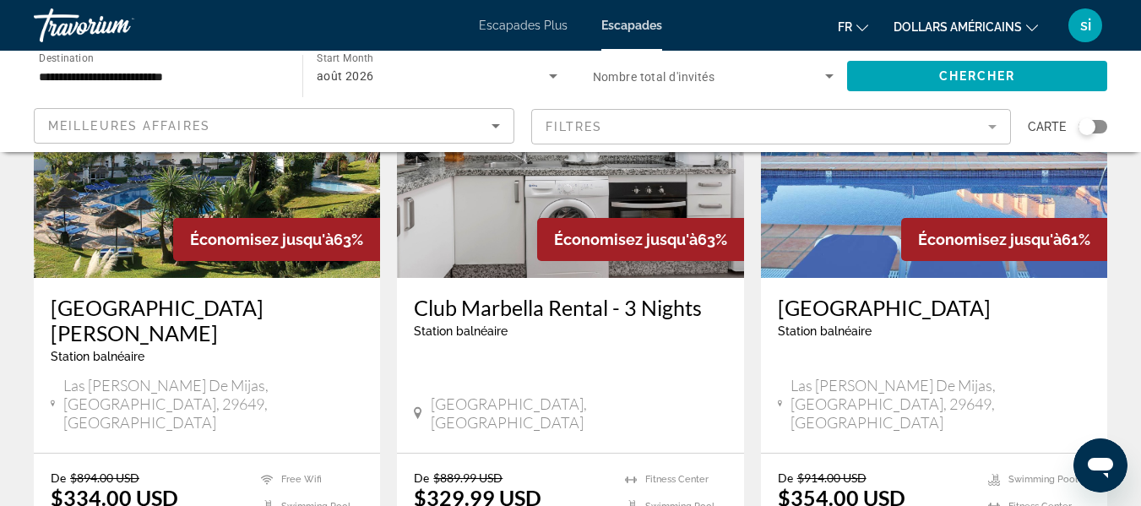
click at [491, 231] on img "Contenu principal" at bounding box center [570, 143] width 346 height 270
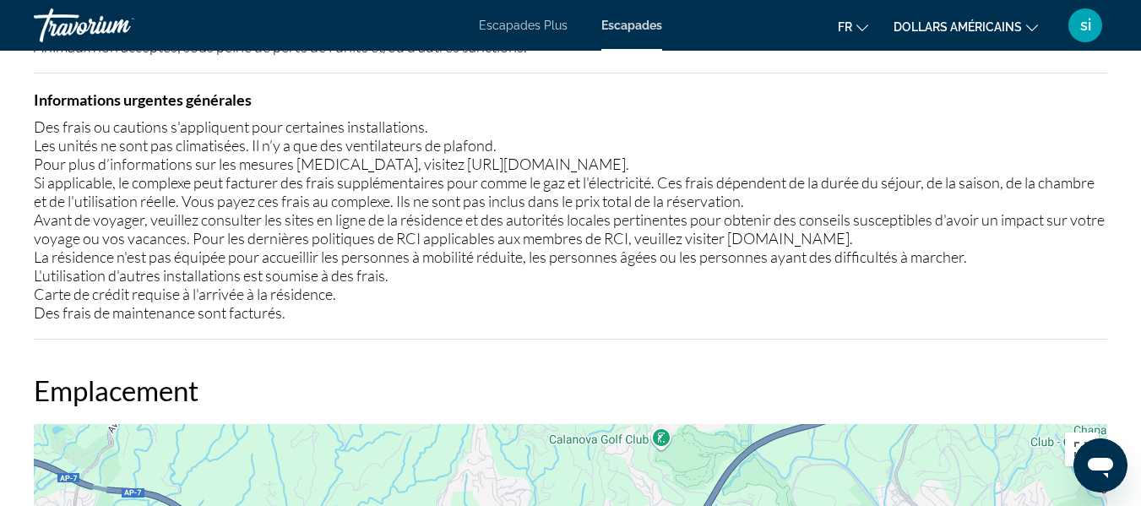
scroll to position [45, 0]
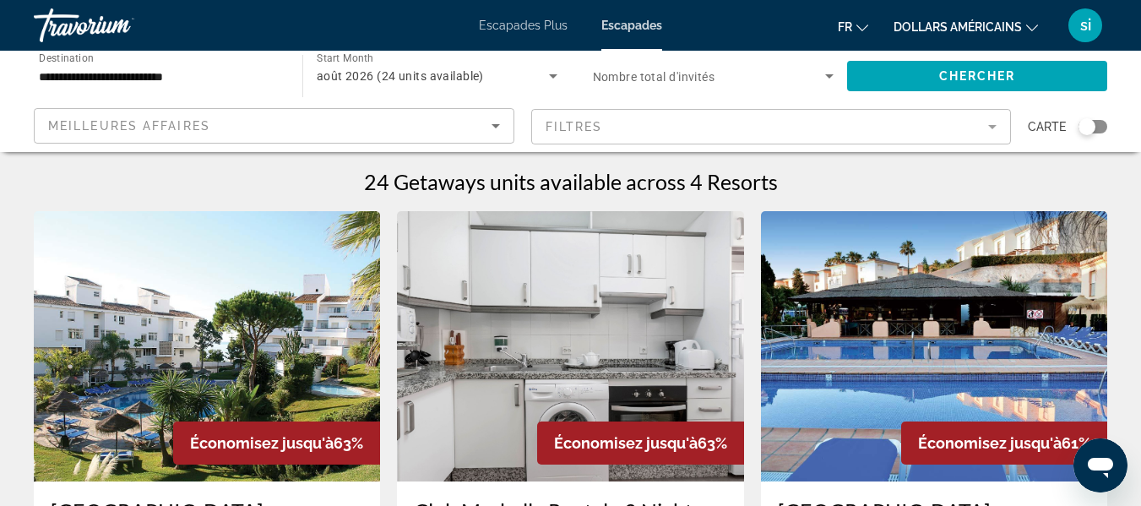
click at [193, 296] on img "Contenu principal" at bounding box center [207, 346] width 346 height 270
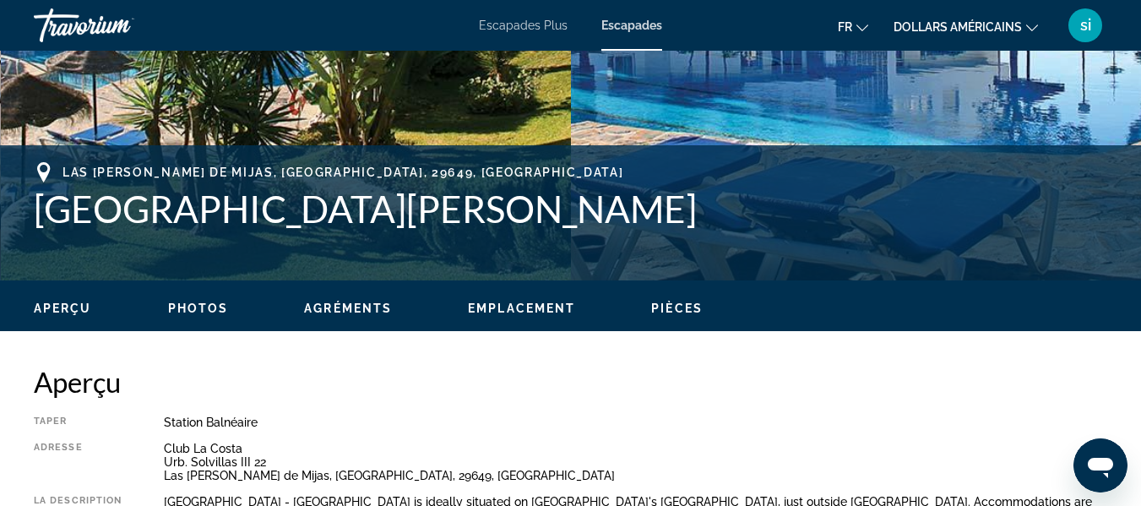
scroll to position [541, 0]
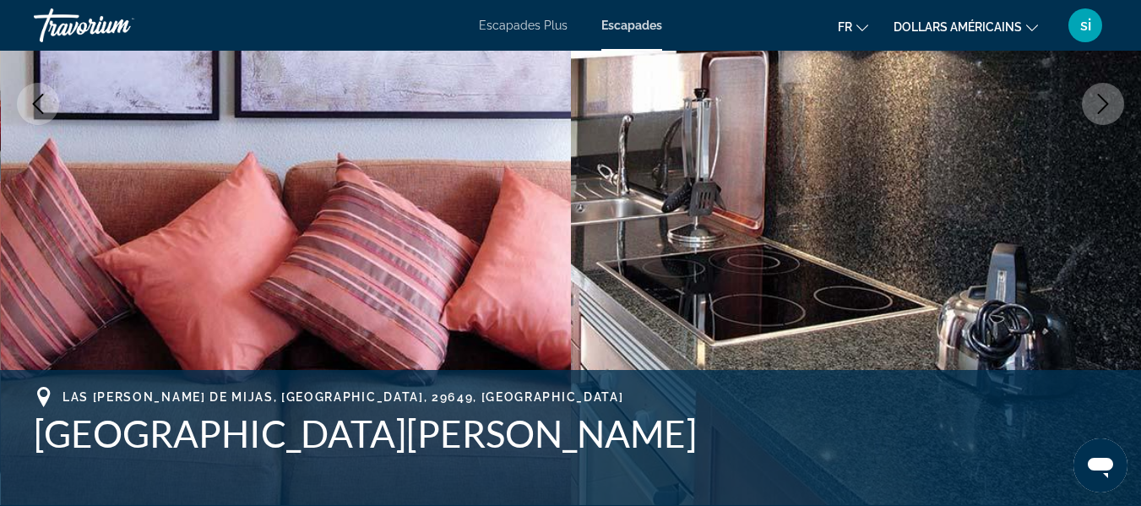
scroll to position [414, 0]
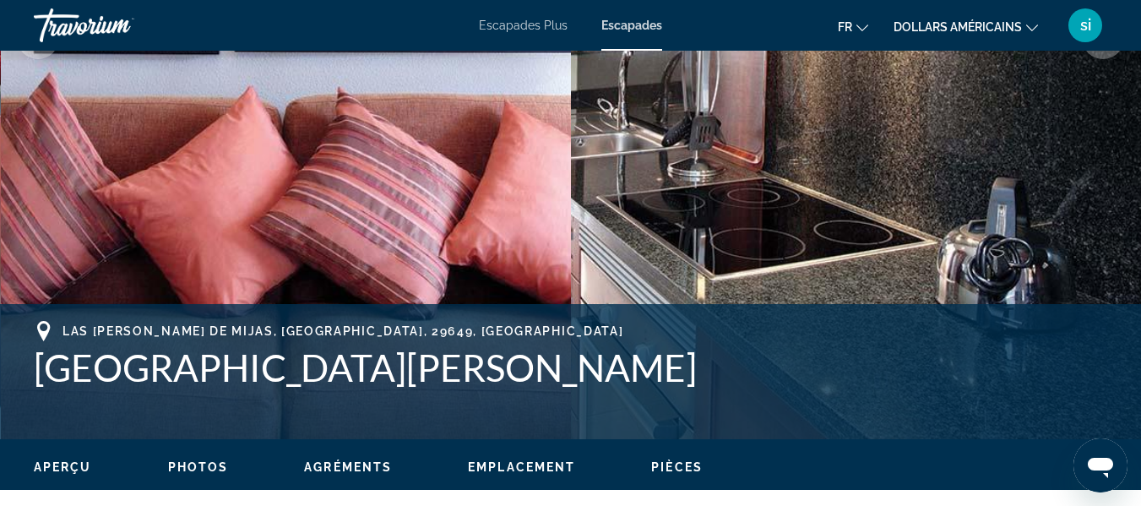
click at [1112, 52] on button "Next image" at bounding box center [1103, 38] width 42 height 42
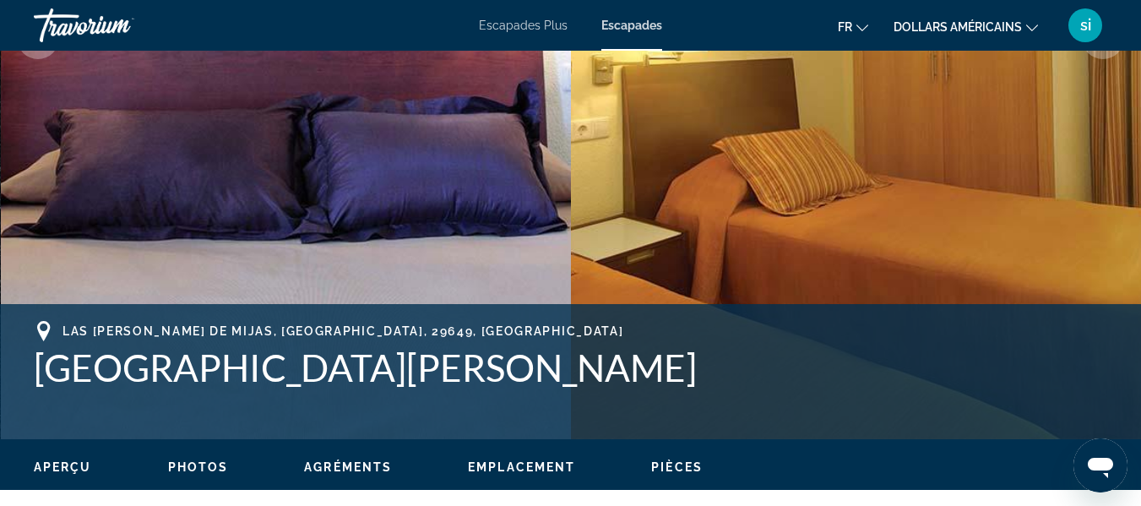
click at [1112, 52] on button "Next image" at bounding box center [1103, 38] width 42 height 42
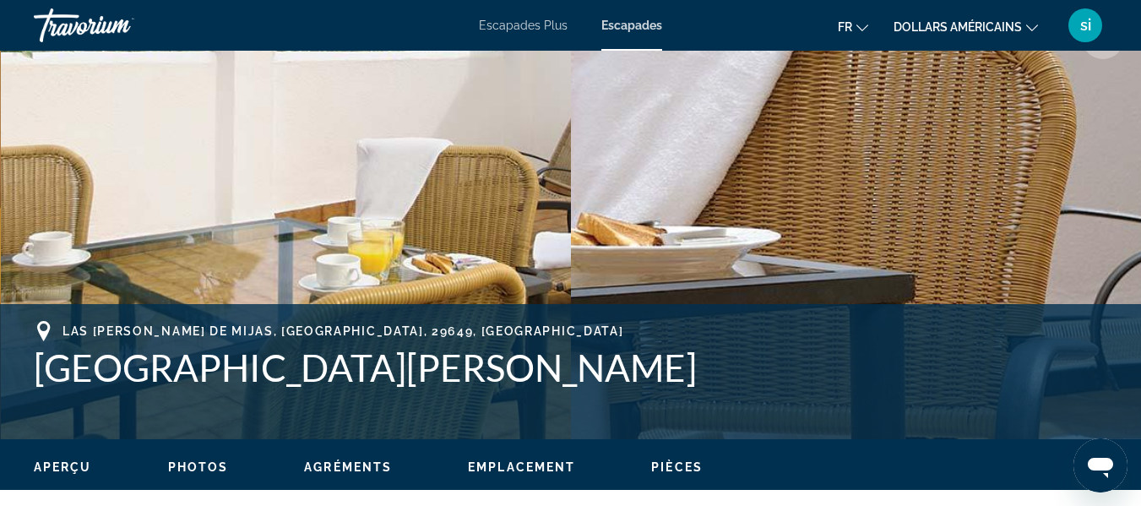
click at [1112, 52] on button "Next image" at bounding box center [1103, 38] width 42 height 42
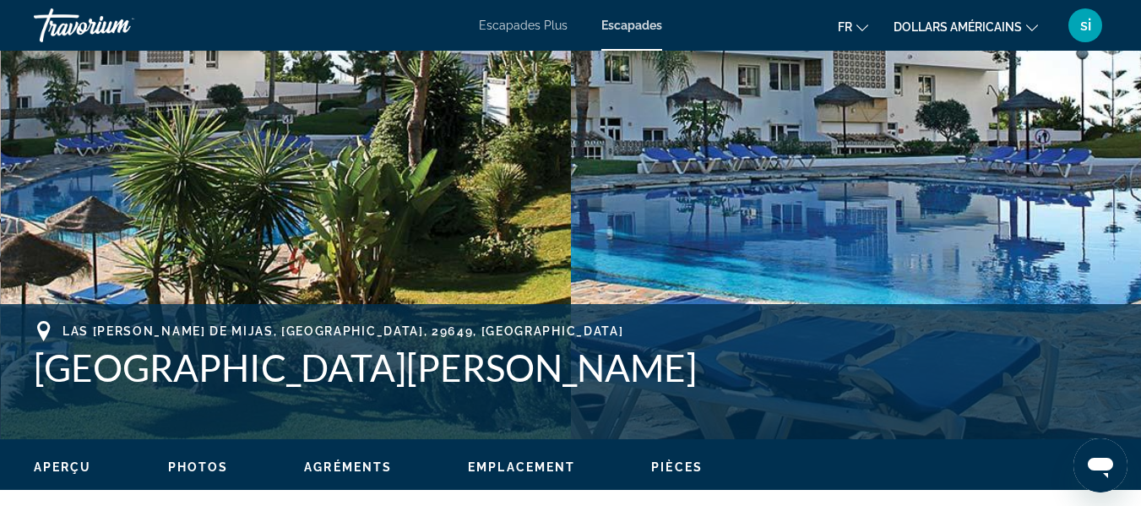
click at [1112, 52] on button "Next image" at bounding box center [1103, 38] width 42 height 42
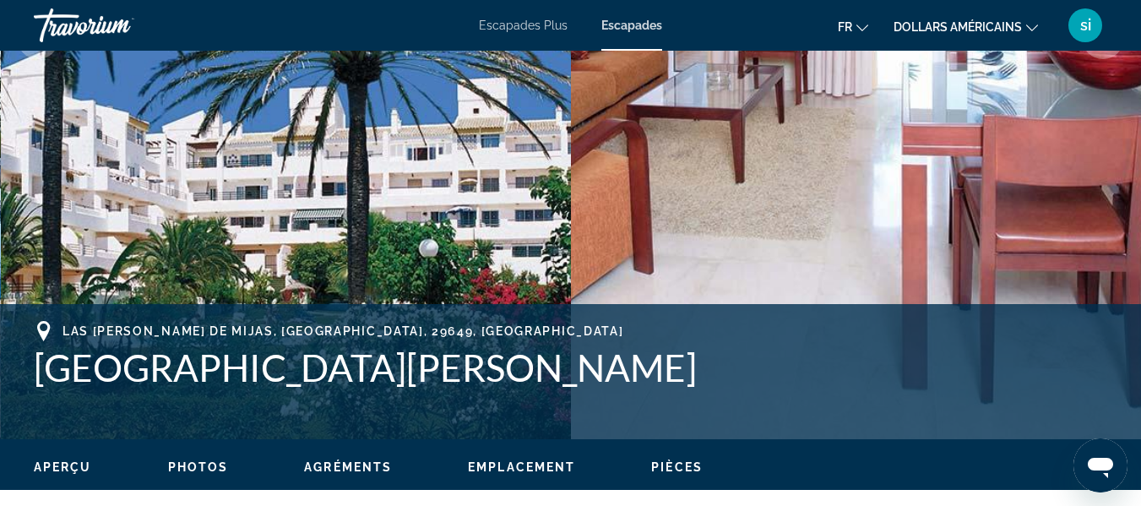
click at [1111, 53] on button "Next image" at bounding box center [1103, 38] width 42 height 42
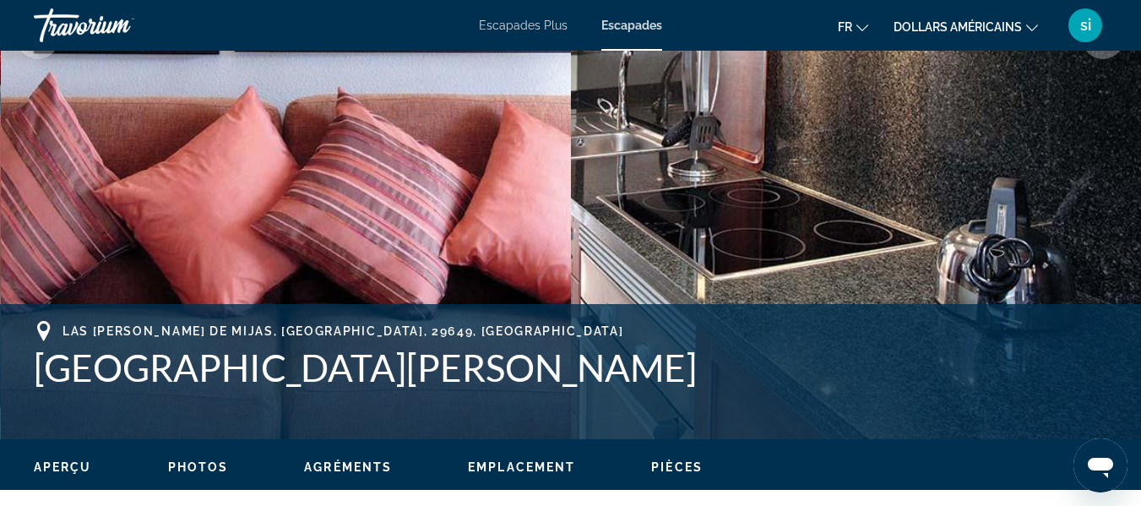
click at [1111, 53] on button "Next image" at bounding box center [1103, 38] width 42 height 42
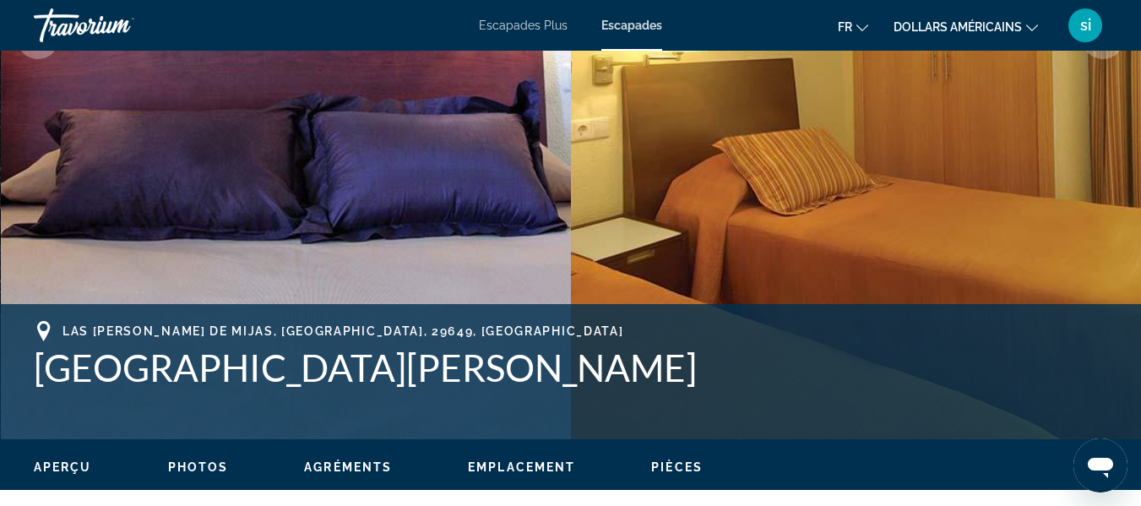
click at [1111, 53] on button "Next image" at bounding box center [1103, 38] width 42 height 42
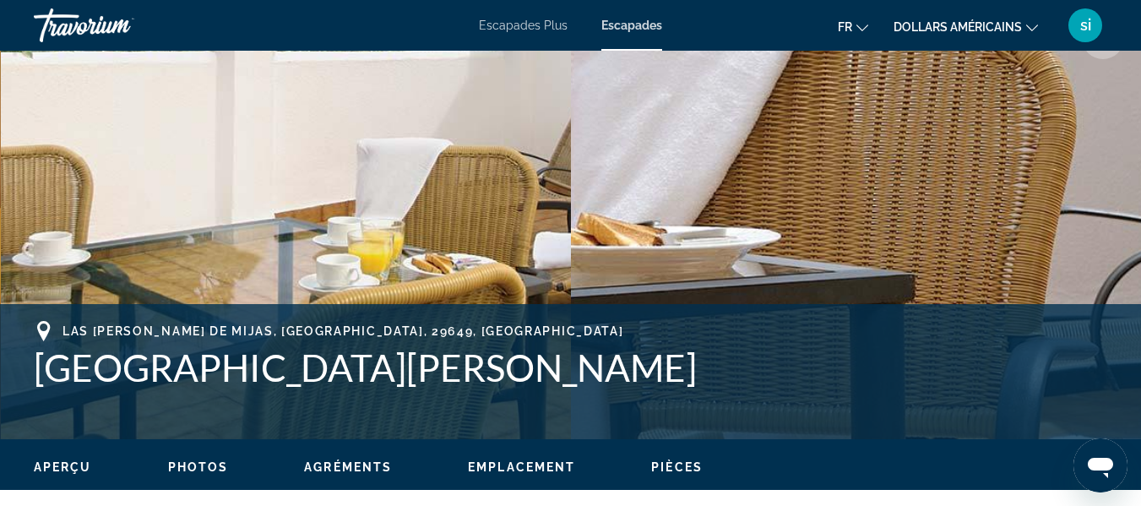
click at [1111, 53] on button "Next image" at bounding box center [1103, 38] width 42 height 42
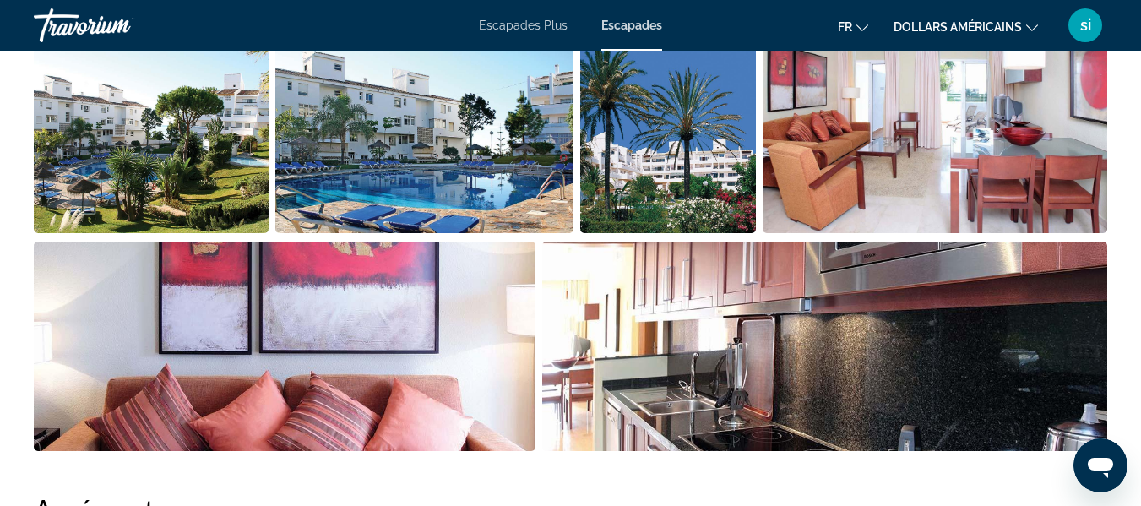
scroll to position [1157, 0]
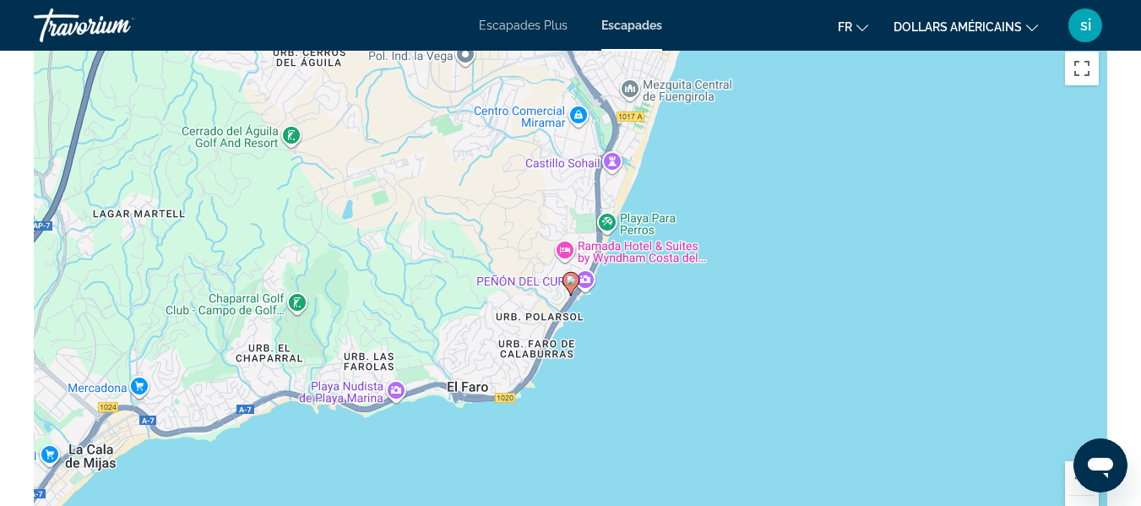
scroll to position [2644, 0]
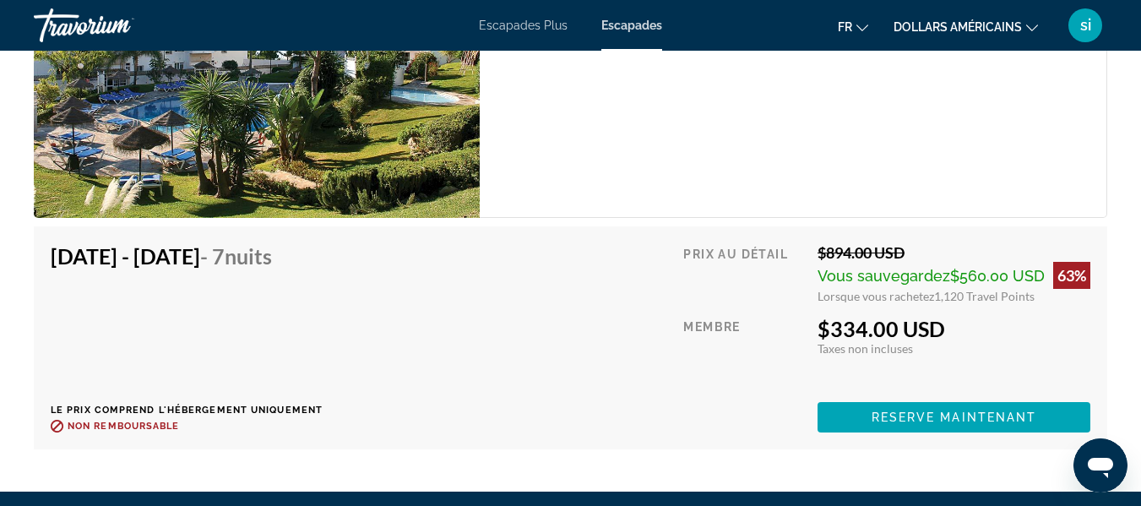
scroll to position [3455, 0]
